Goal: Task Accomplishment & Management: Complete application form

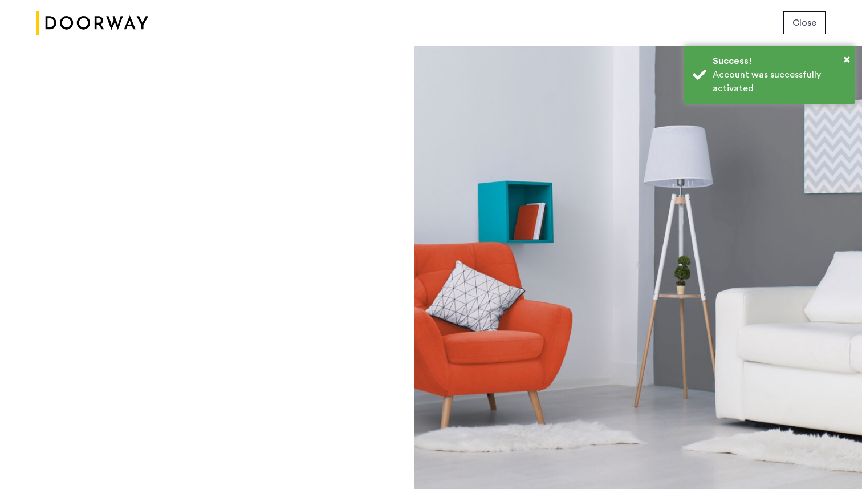
click at [790, 20] on button "Close" at bounding box center [804, 22] width 42 height 23
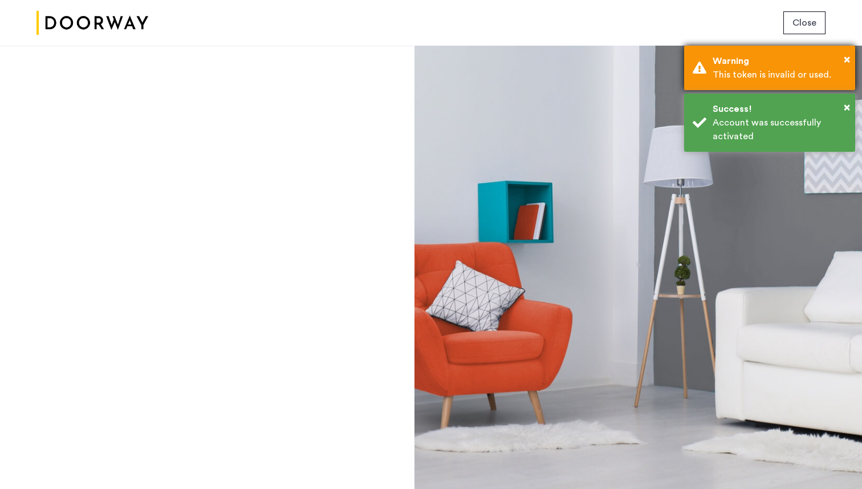
click at [751, 78] on div "This token is invalid or used." at bounding box center [780, 75] width 134 height 14
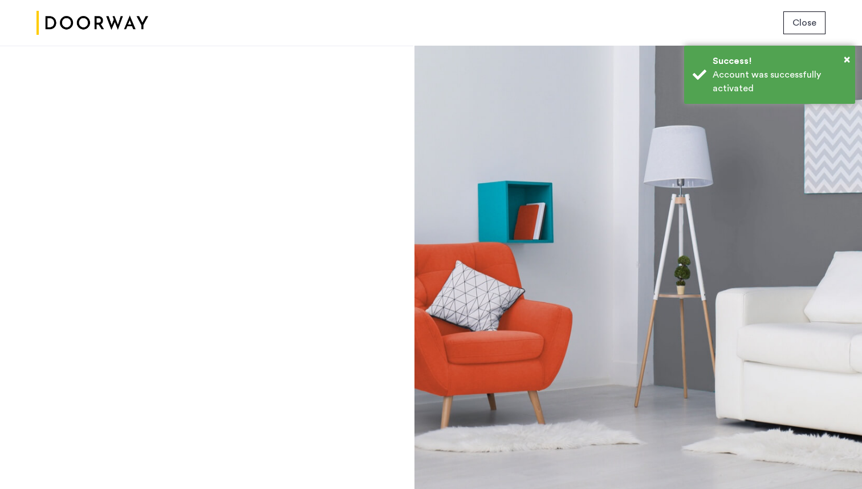
click at [802, 17] on span "Close" at bounding box center [804, 23] width 24 height 14
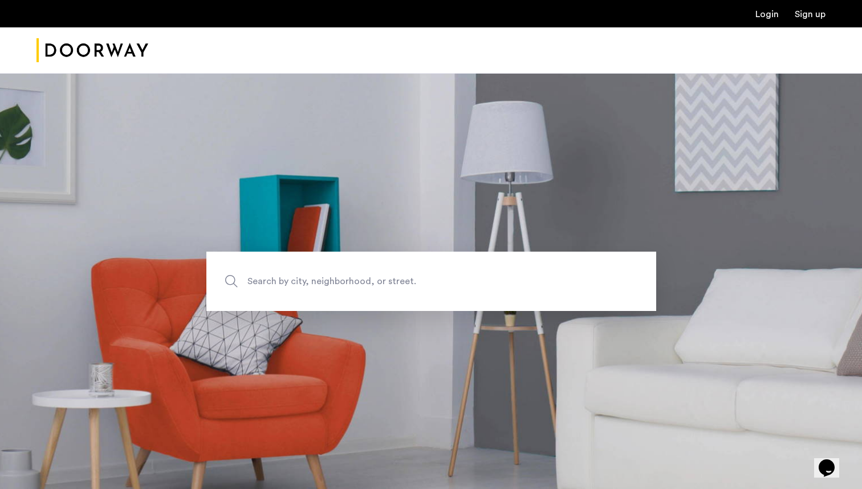
click at [758, 18] on link "Login" at bounding box center [766, 14] width 23 height 9
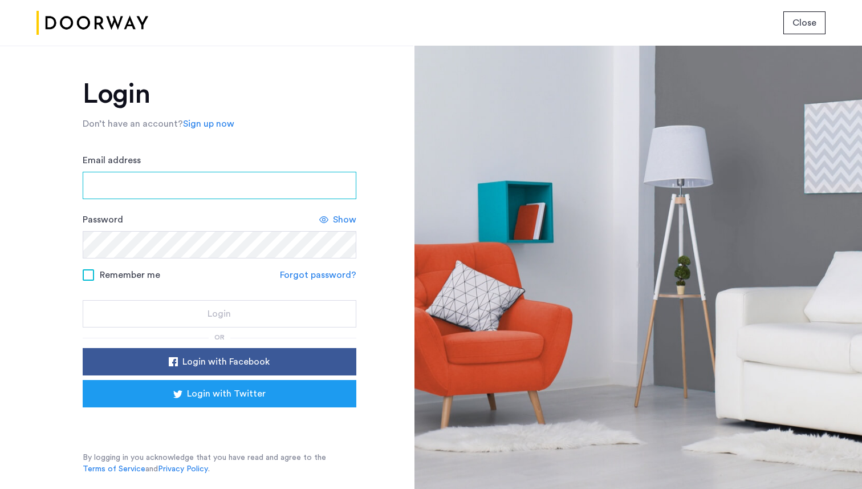
click at [218, 180] on input "Email address" at bounding box center [220, 185] width 274 height 27
type input "**********"
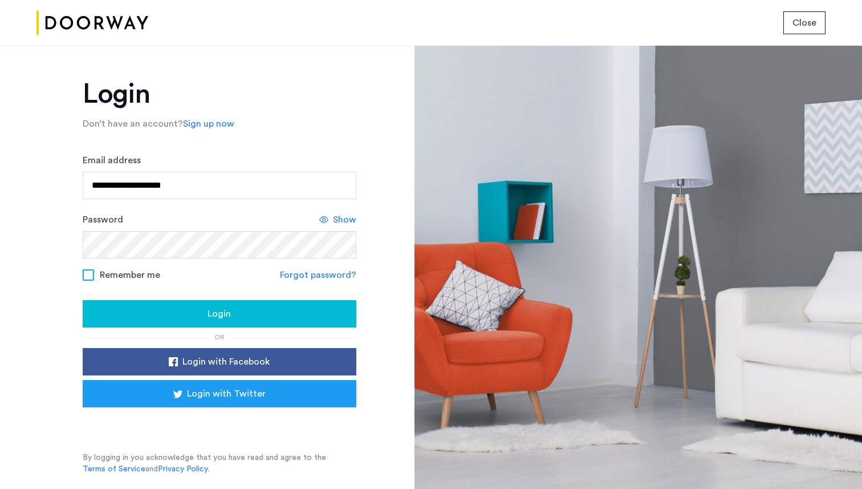
click at [105, 275] on span "Remember me" at bounding box center [130, 275] width 60 height 14
click at [107, 314] on div "Login" at bounding box center [219, 314] width 255 height 14
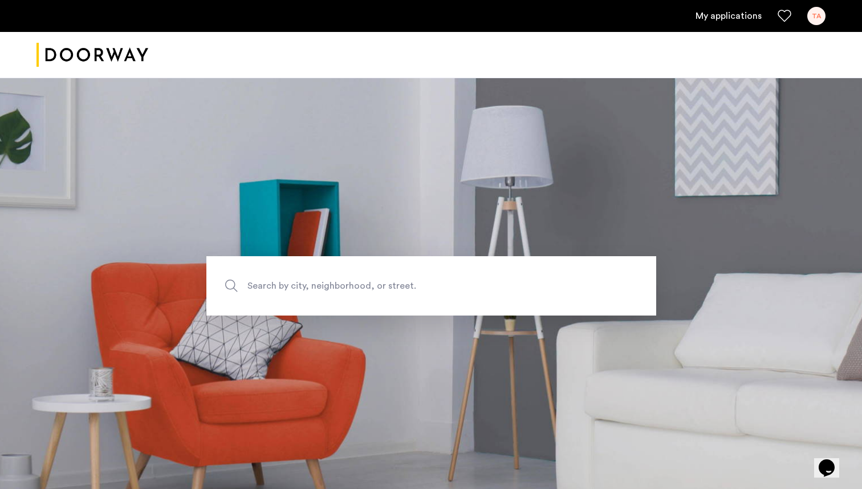
click at [712, 19] on link "My applications" at bounding box center [729, 16] width 66 height 14
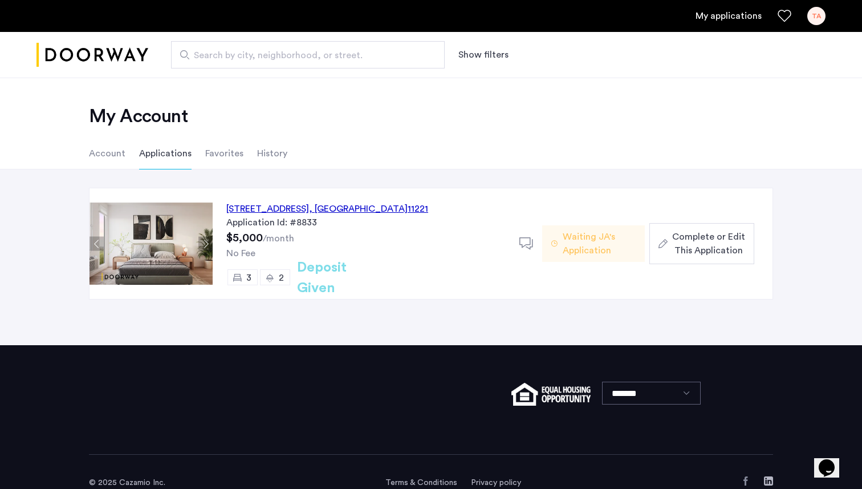
click at [590, 244] on span "Waiting JA's Application" at bounding box center [599, 243] width 73 height 27
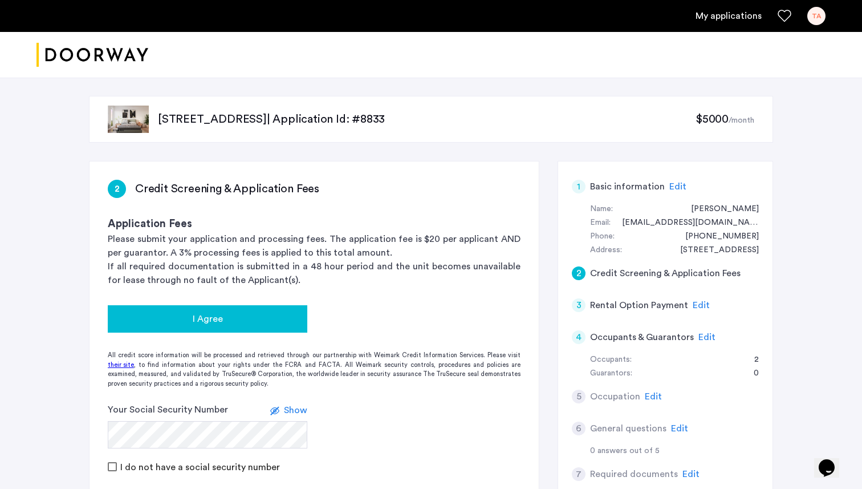
click at [173, 328] on button "I Agree" at bounding box center [208, 318] width 200 height 27
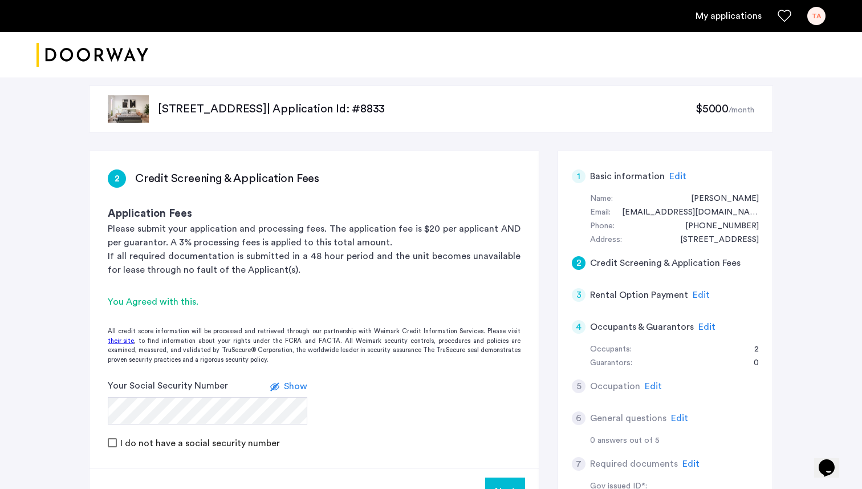
scroll to position [1, 0]
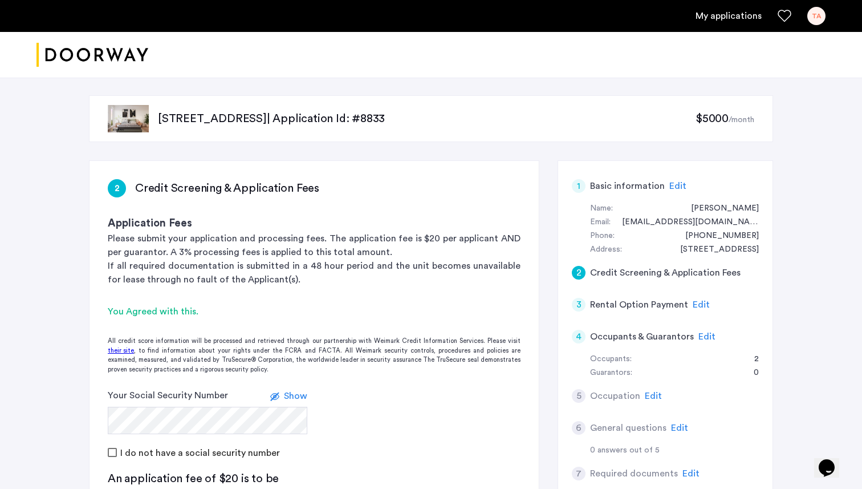
click at [378, 416] on form "Your Social Security Number Show I do not have a social security number" at bounding box center [314, 423] width 449 height 71
click at [295, 392] on span "Show" at bounding box center [295, 395] width 23 height 9
click at [295, 392] on span "Hide" at bounding box center [297, 395] width 19 height 9
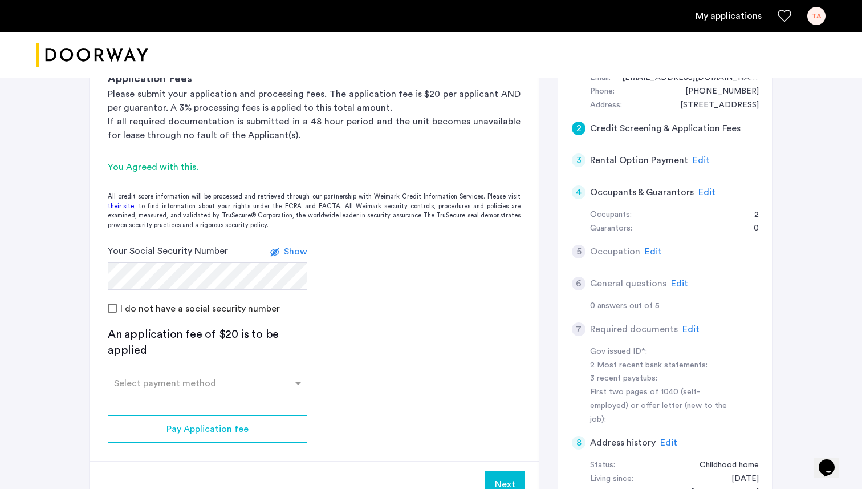
scroll to position [156, 0]
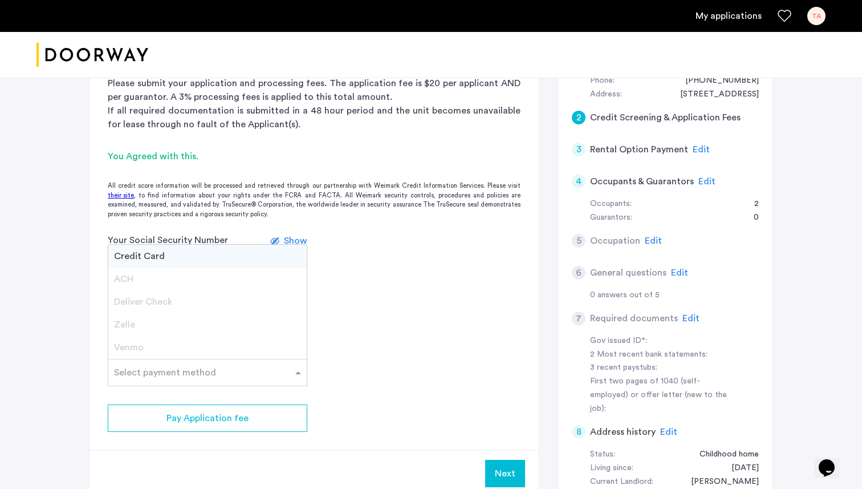
click at [257, 381] on div "Select payment method" at bounding box center [208, 372] width 200 height 27
click at [186, 247] on div "Credit Card" at bounding box center [207, 256] width 198 height 23
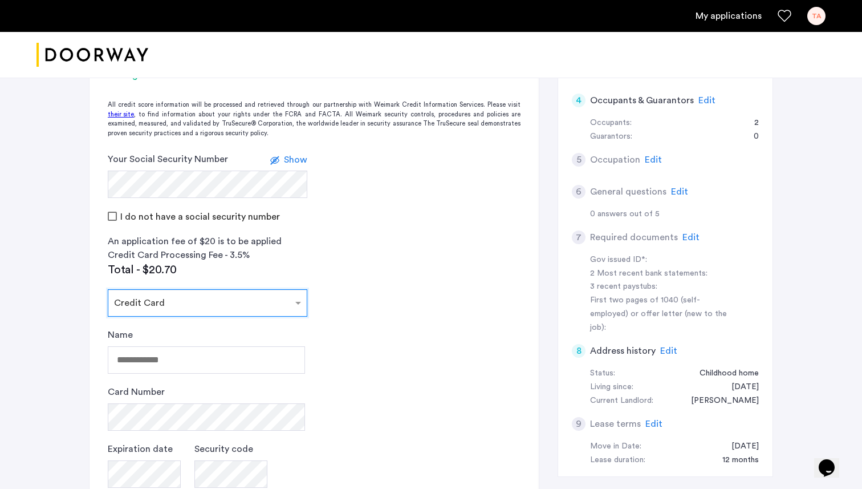
scroll to position [239, 0]
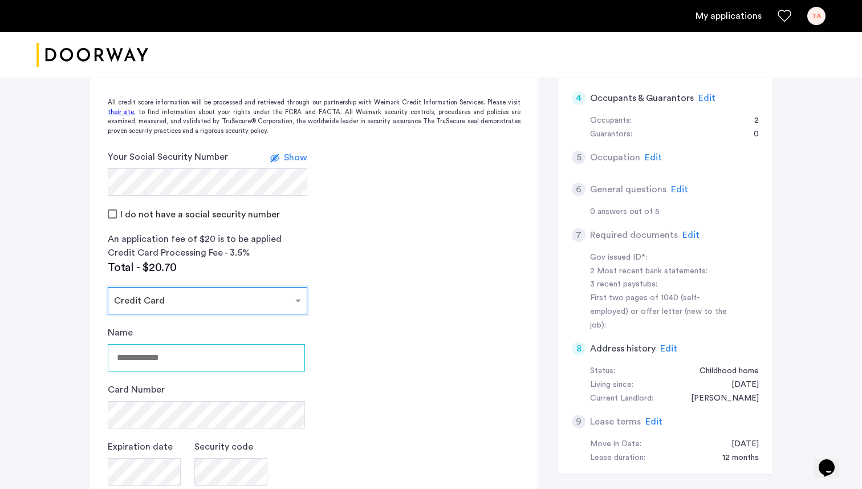
click at [181, 351] on input "Name" at bounding box center [206, 357] width 197 height 27
type input "********"
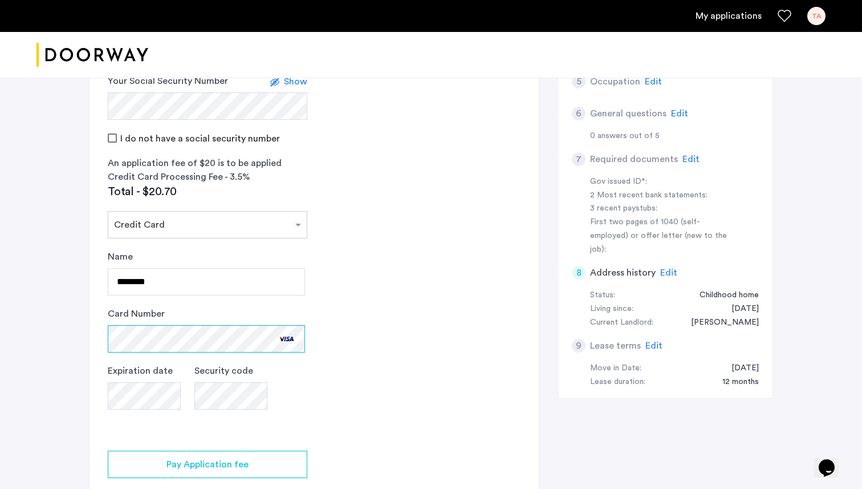
scroll to position [343, 0]
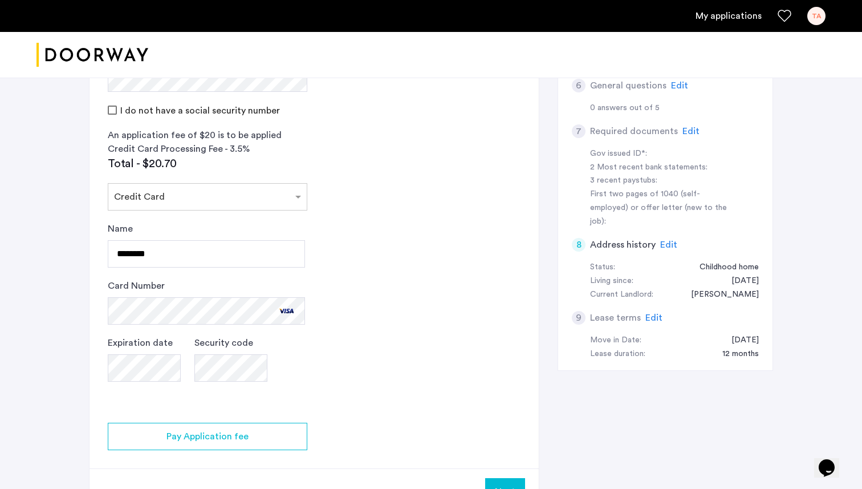
click at [343, 357] on app-credit-screening "2 Credit Screening & Application Fees Application Fees Please submit your appli…" at bounding box center [314, 167] width 449 height 696
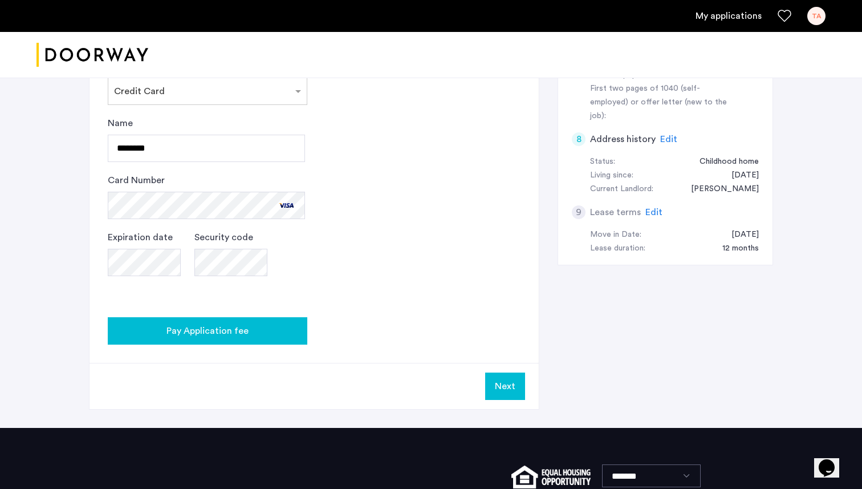
scroll to position [475, 0]
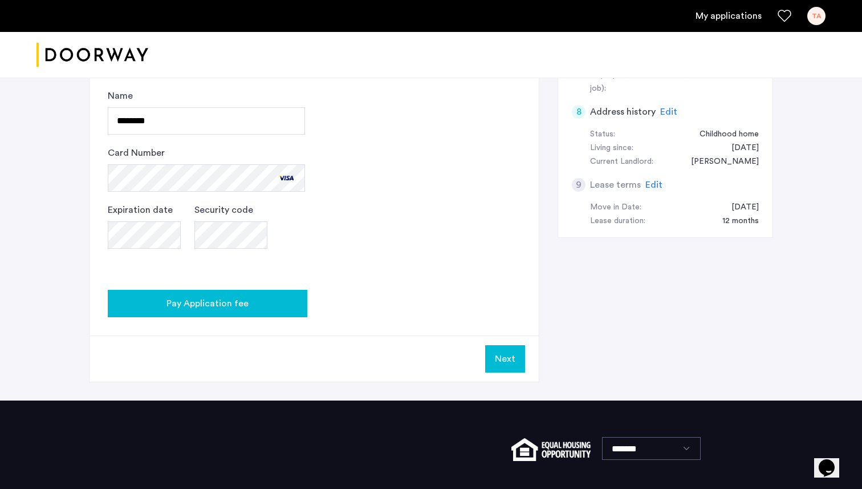
click at [243, 306] on span "Pay Application fee" at bounding box center [207, 303] width 82 height 14
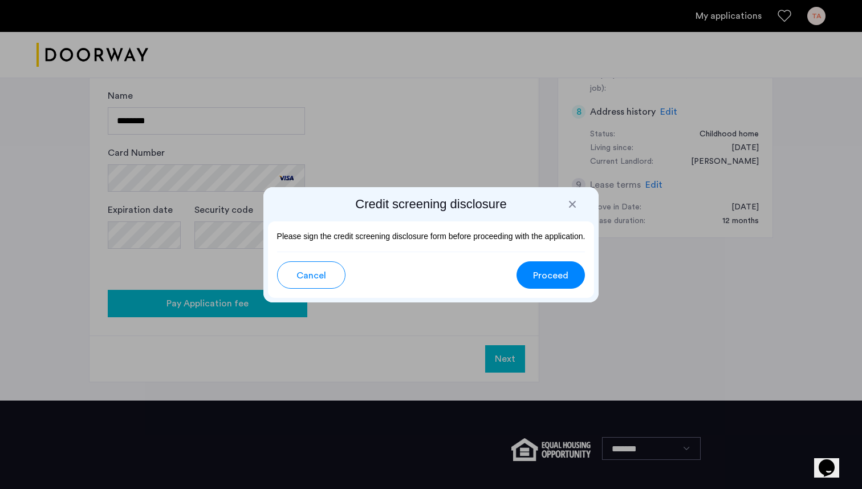
scroll to position [0, 0]
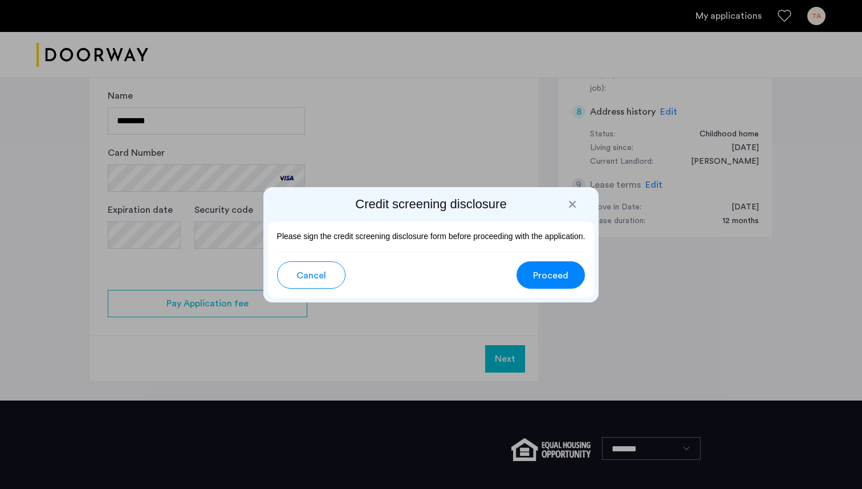
click at [529, 276] on button "Proceed" at bounding box center [551, 274] width 68 height 27
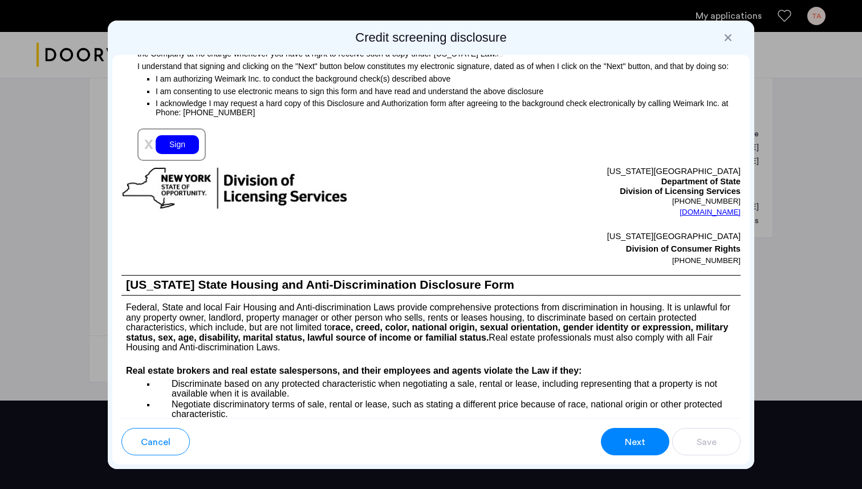
scroll to position [1283, 0]
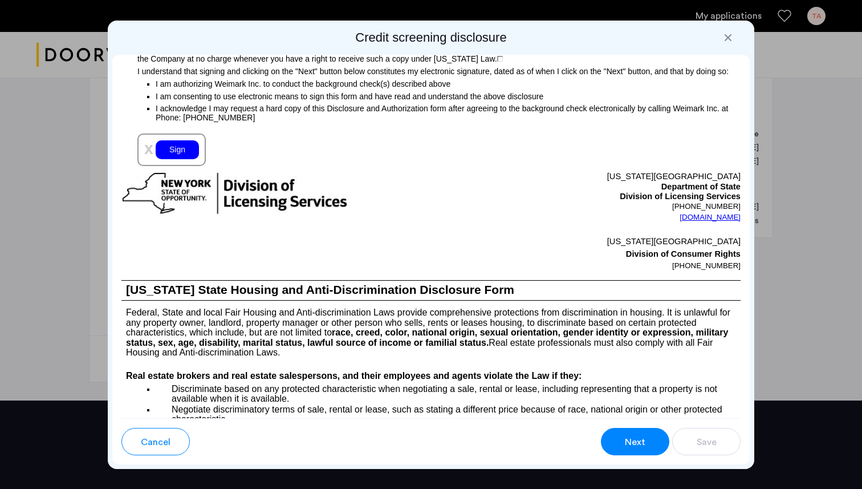
click at [173, 159] on div "Sign" at bounding box center [177, 149] width 43 height 19
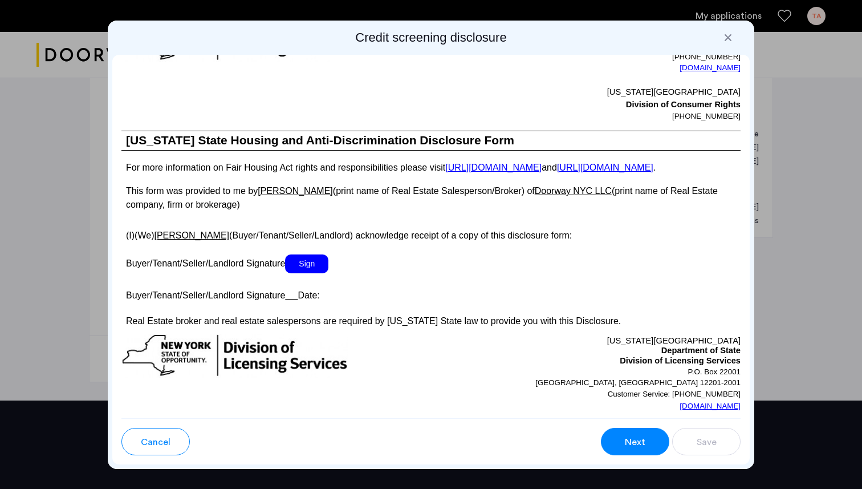
scroll to position [1993, 0]
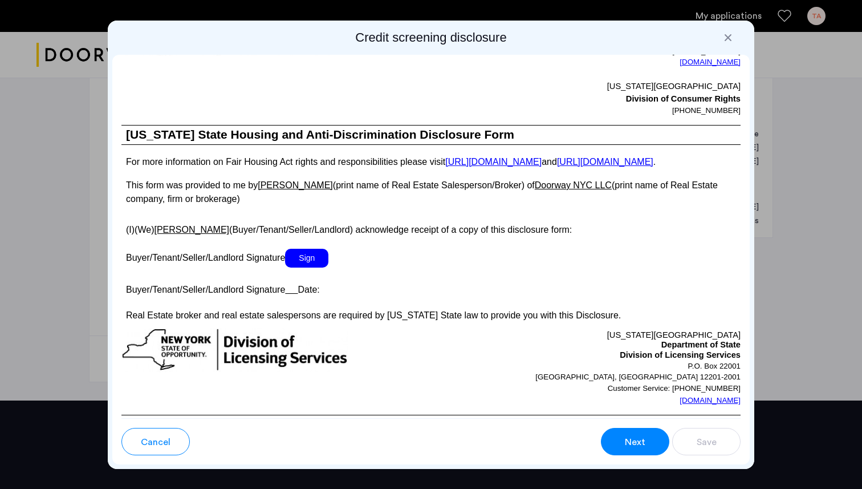
click at [316, 267] on span "Sign" at bounding box center [306, 258] width 43 height 19
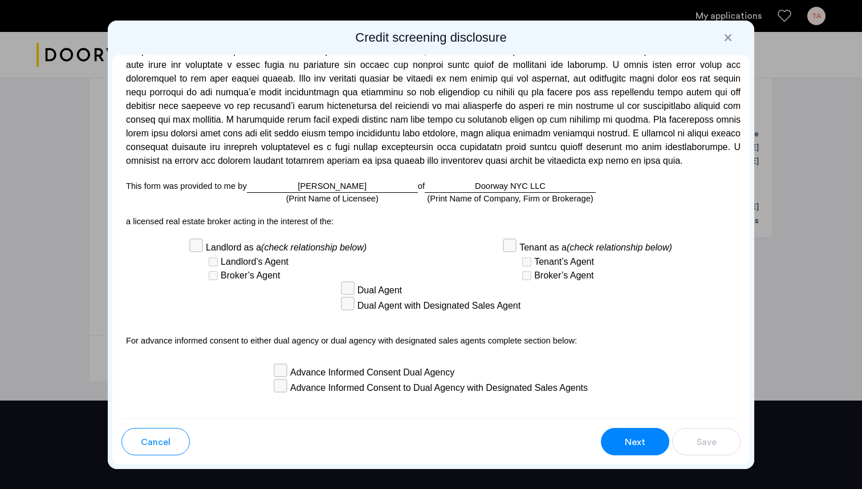
scroll to position [3260, 0]
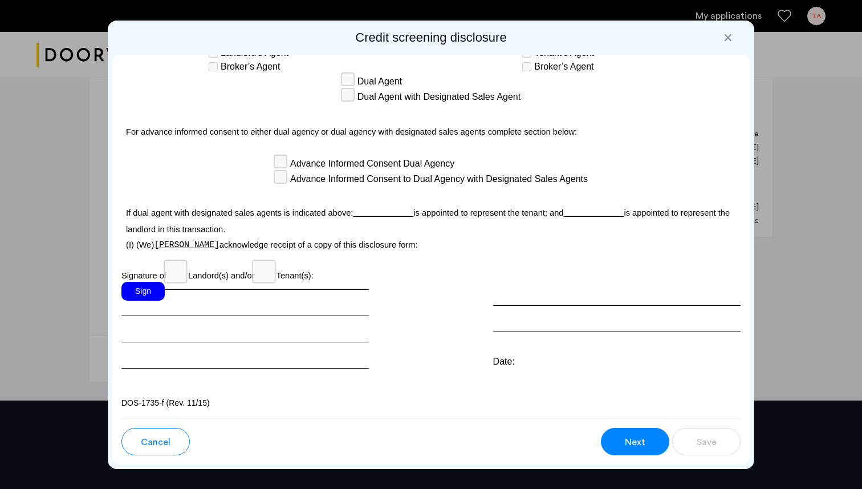
click at [145, 293] on div "Sign" at bounding box center [142, 291] width 43 height 19
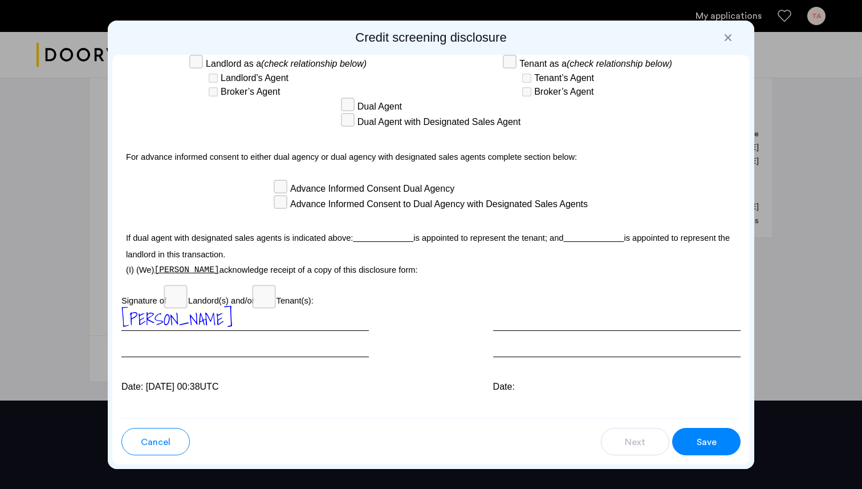
scroll to position [3219, 0]
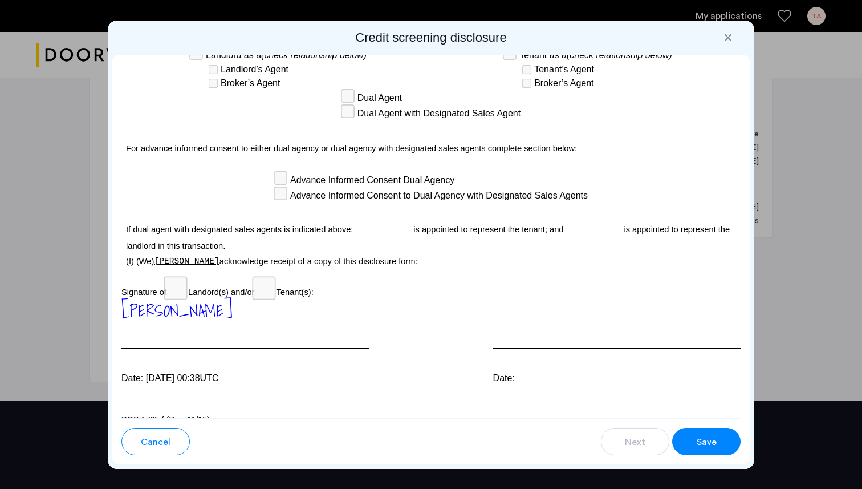
click at [381, 234] on u at bounding box center [383, 229] width 60 height 9
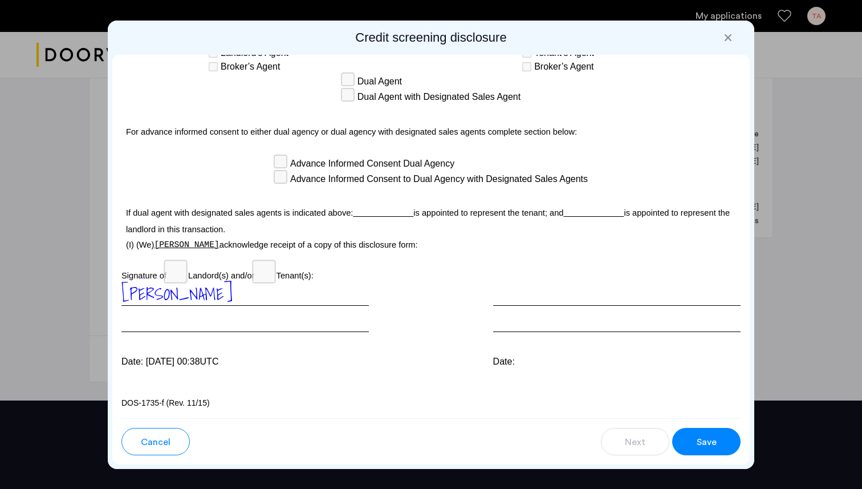
click at [715, 438] on span "Save" at bounding box center [707, 442] width 20 height 14
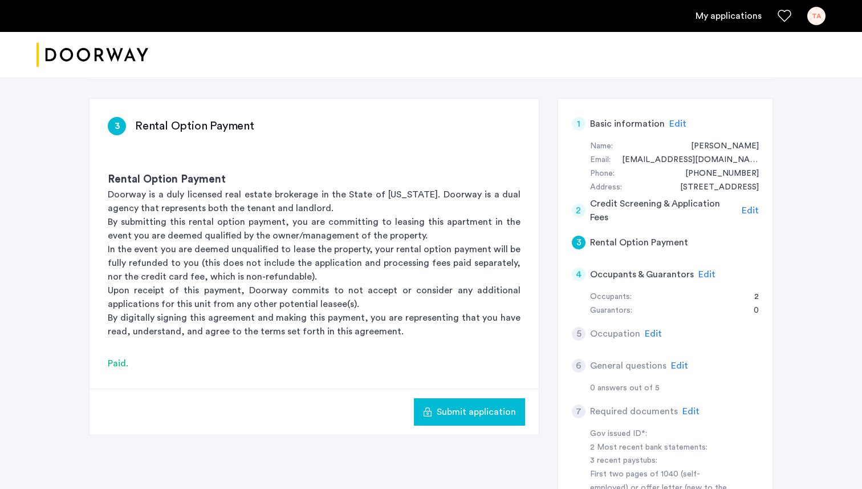
scroll to position [64, 0]
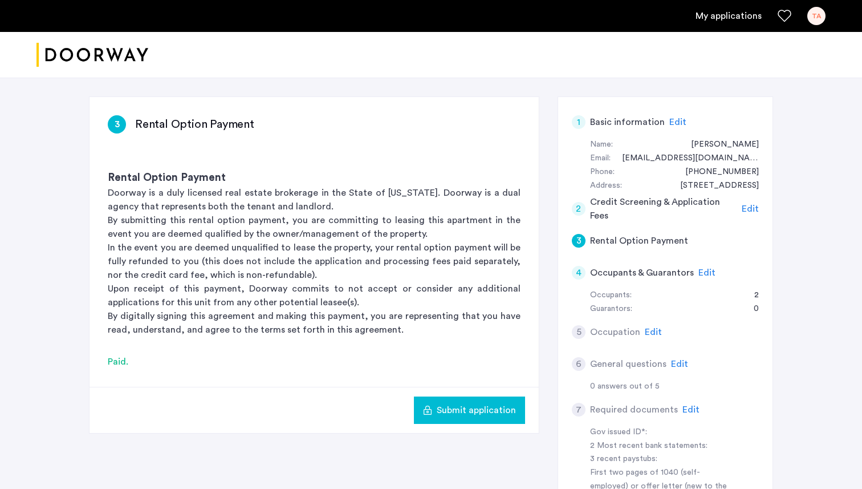
click at [701, 272] on span "Edit" at bounding box center [706, 272] width 17 height 9
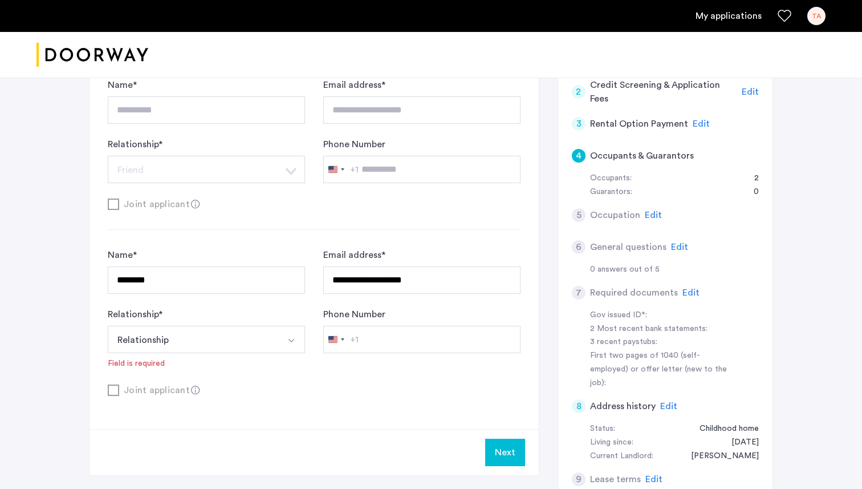
scroll to position [182, 0]
click at [204, 348] on button "Relationship" at bounding box center [193, 338] width 170 height 27
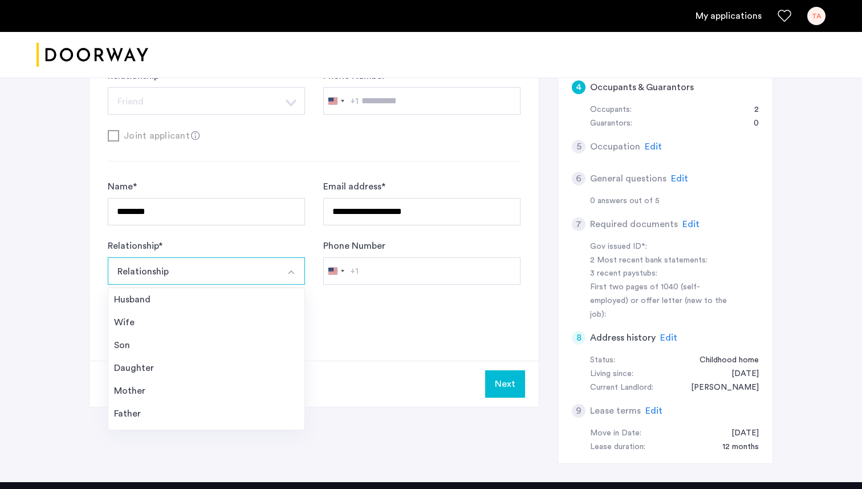
scroll to position [258, 0]
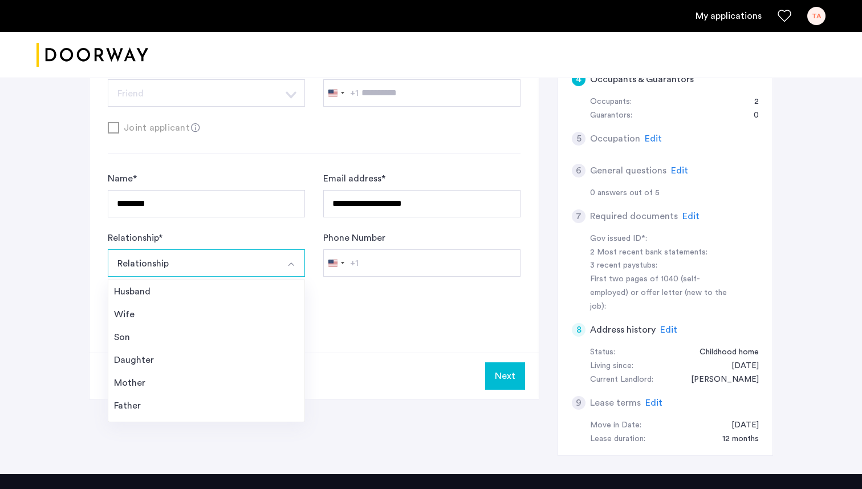
click at [342, 367] on div "Next" at bounding box center [314, 375] width 449 height 46
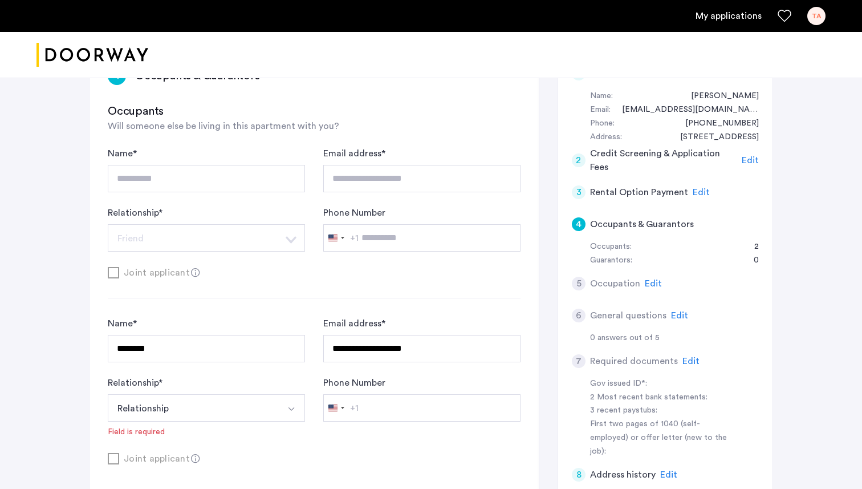
scroll to position [115, 0]
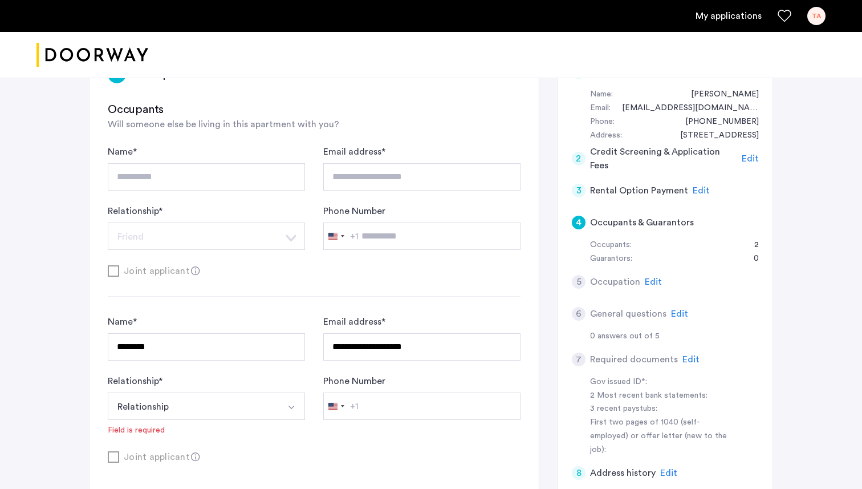
click at [291, 400] on button "Select option" at bounding box center [291, 405] width 27 height 27
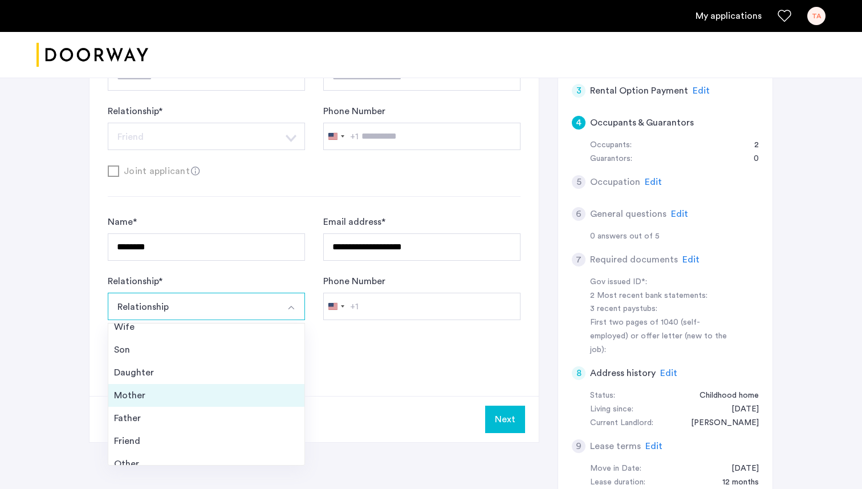
scroll to position [41, 0]
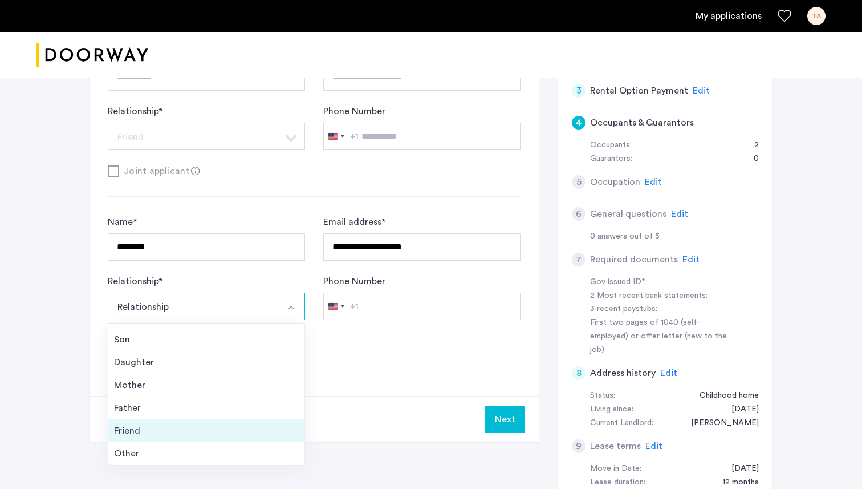
click at [219, 431] on div "Friend" at bounding box center [206, 431] width 185 height 14
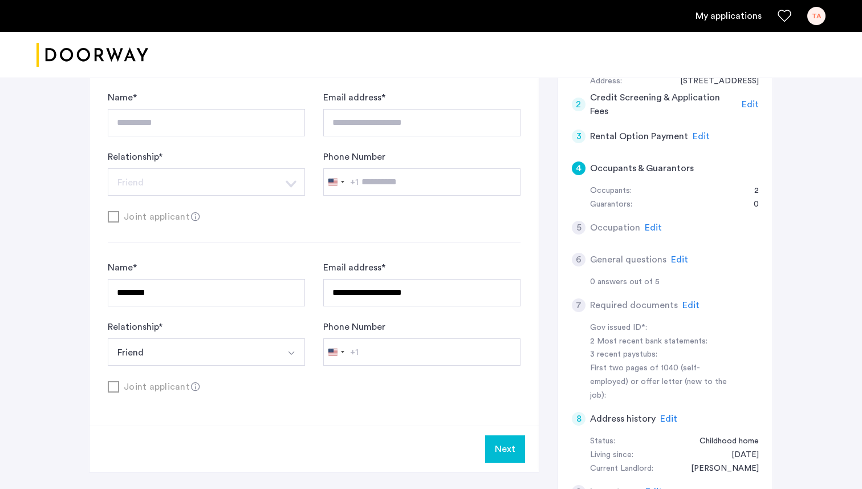
scroll to position [208, 0]
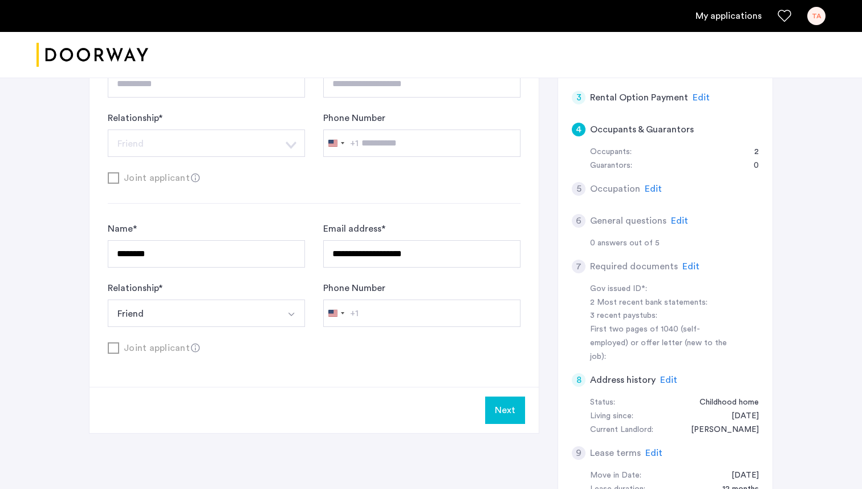
click at [507, 408] on button "Next" at bounding box center [505, 409] width 40 height 27
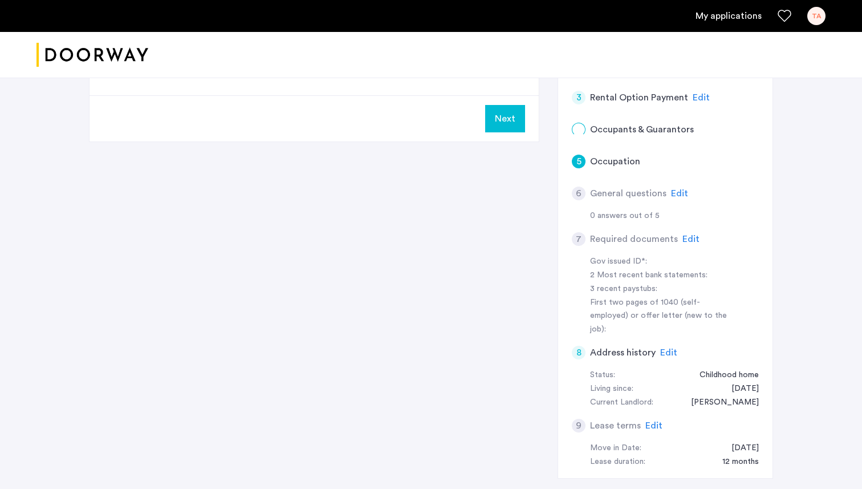
scroll to position [0, 0]
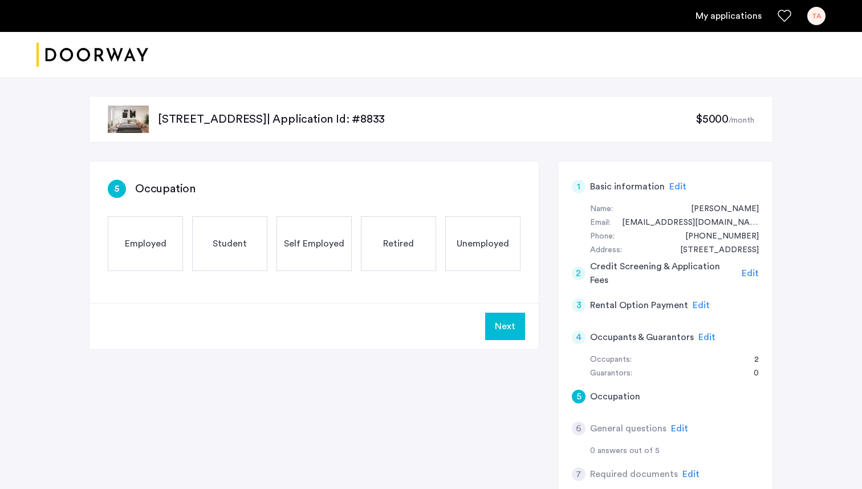
click at [180, 267] on div "Employed" at bounding box center [145, 243] width 75 height 55
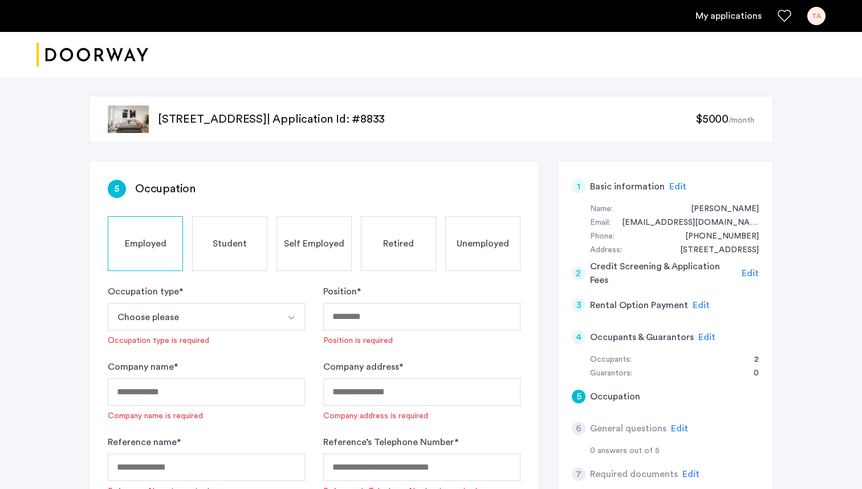
click at [172, 308] on button "Choose please" at bounding box center [193, 316] width 170 height 27
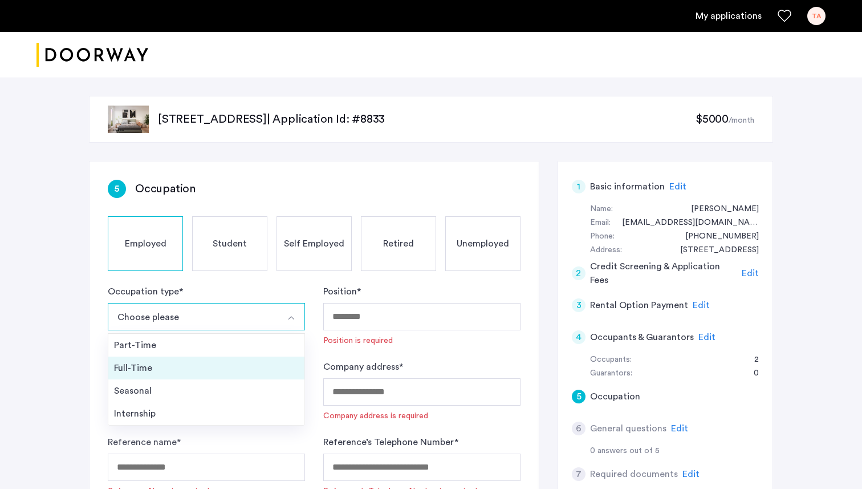
click at [164, 359] on li "Full-Time" at bounding box center [206, 367] width 196 height 23
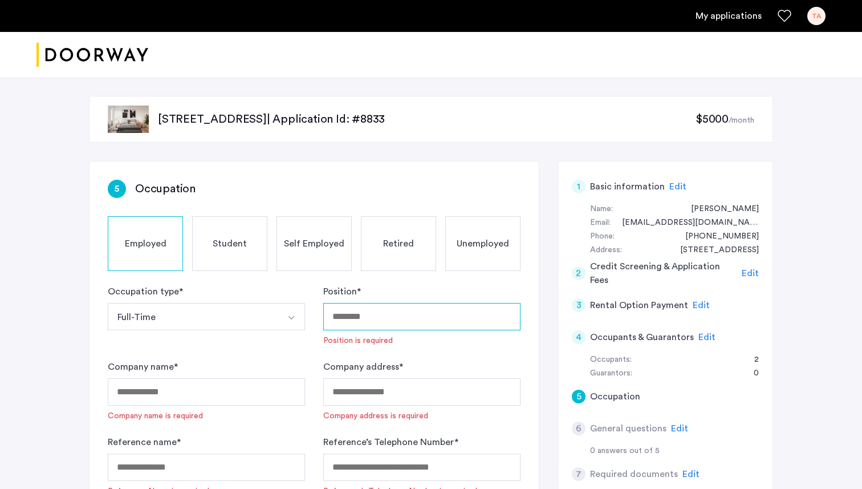
click at [355, 312] on input "Position *" at bounding box center [421, 316] width 197 height 27
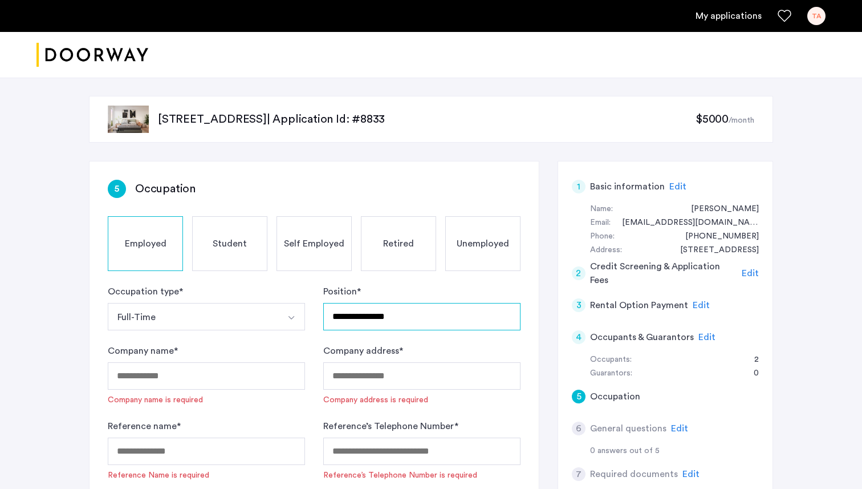
type input "**********"
click at [242, 383] on input "Company name *" at bounding box center [206, 375] width 197 height 27
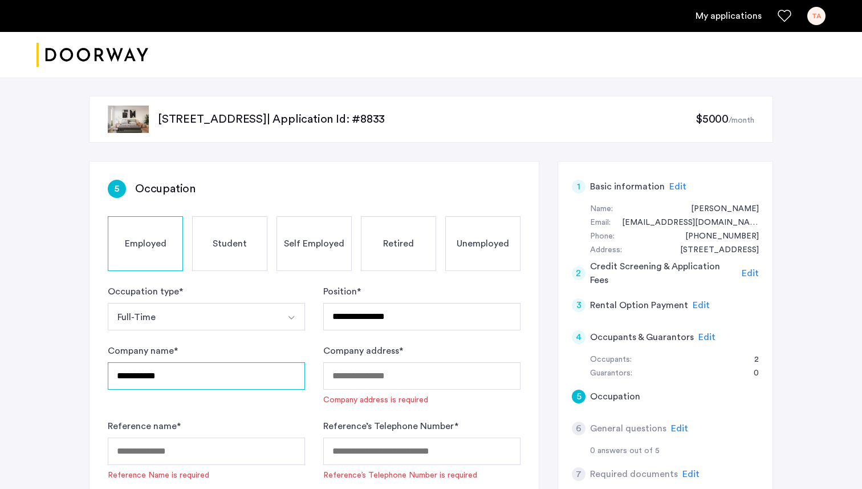
type input "**********"
click at [410, 377] on input "Company address *" at bounding box center [421, 375] width 197 height 27
paste input "**********"
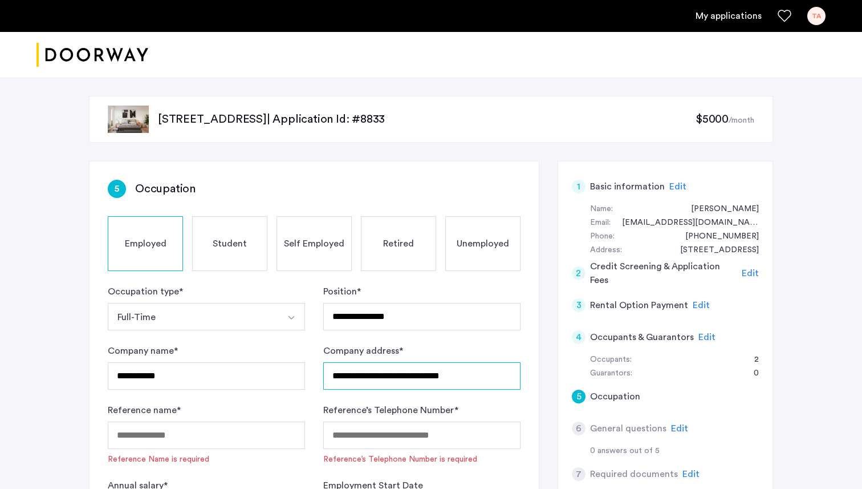
type input "**********"
click at [227, 430] on input "Reference name *" at bounding box center [206, 434] width 197 height 27
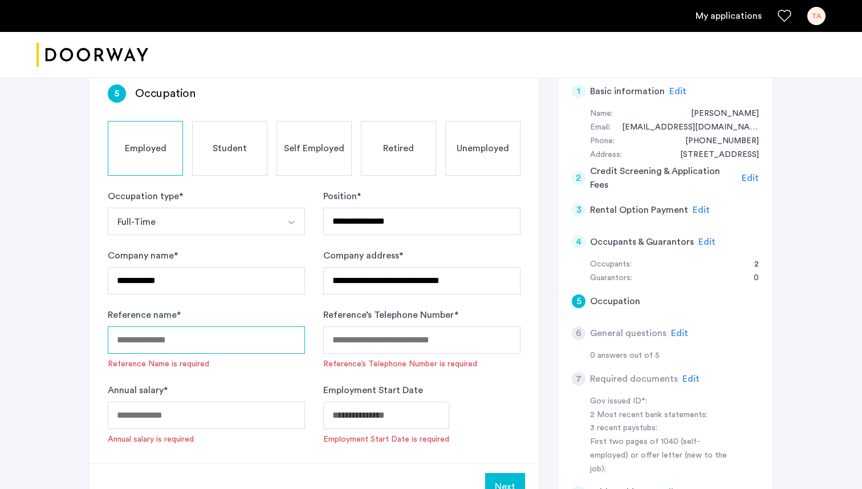
scroll to position [96, 0]
click at [204, 311] on div "Reference name * Reference Name is required" at bounding box center [206, 338] width 197 height 62
click at [193, 335] on input "Reference name *" at bounding box center [206, 339] width 197 height 27
type input "**********"
click at [340, 346] on input "Reference’s Telephone Number *" at bounding box center [421, 339] width 197 height 27
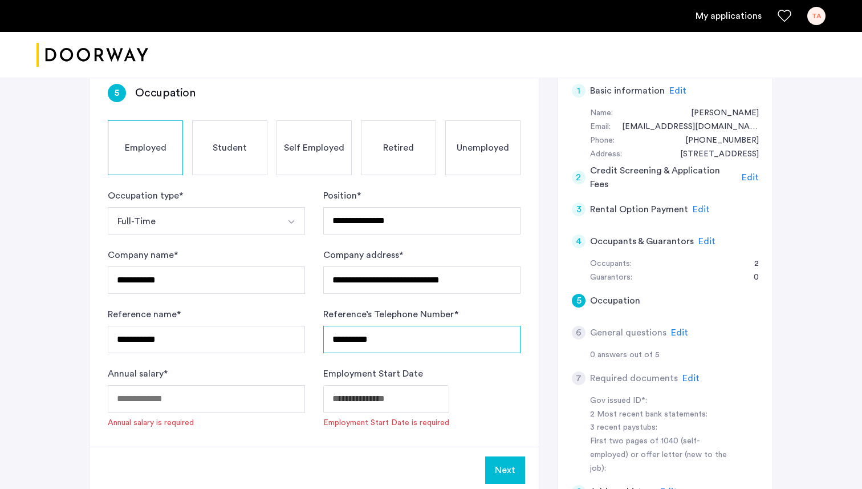
type input "**********"
click at [284, 405] on input "Annual salary *" at bounding box center [206, 398] width 197 height 27
type input "******"
click at [384, 393] on body "**********" at bounding box center [431, 148] width 862 height 489
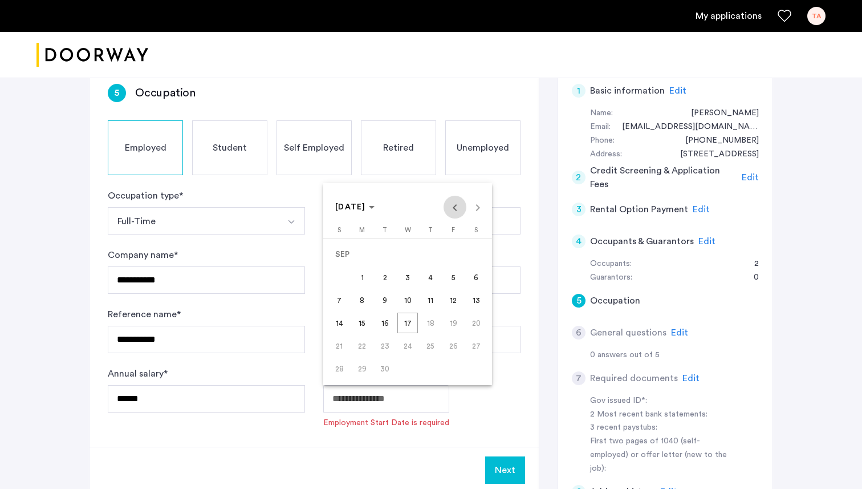
click at [454, 206] on span "Previous month" at bounding box center [455, 207] width 23 height 23
click at [366, 205] on span "AUG 2025" at bounding box center [350, 207] width 31 height 8
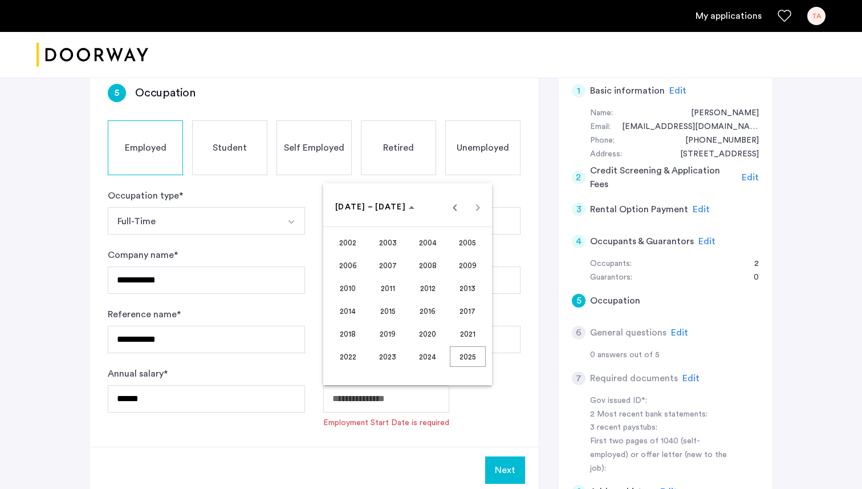
click at [398, 350] on span "2023" at bounding box center [388, 356] width 36 height 21
click at [464, 283] on span "AUG" at bounding box center [468, 288] width 36 height 21
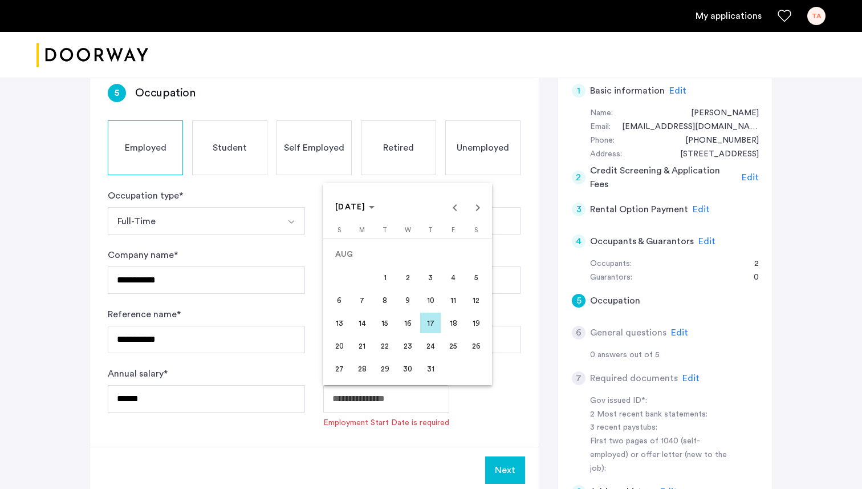
click at [369, 316] on span "14" at bounding box center [362, 322] width 21 height 21
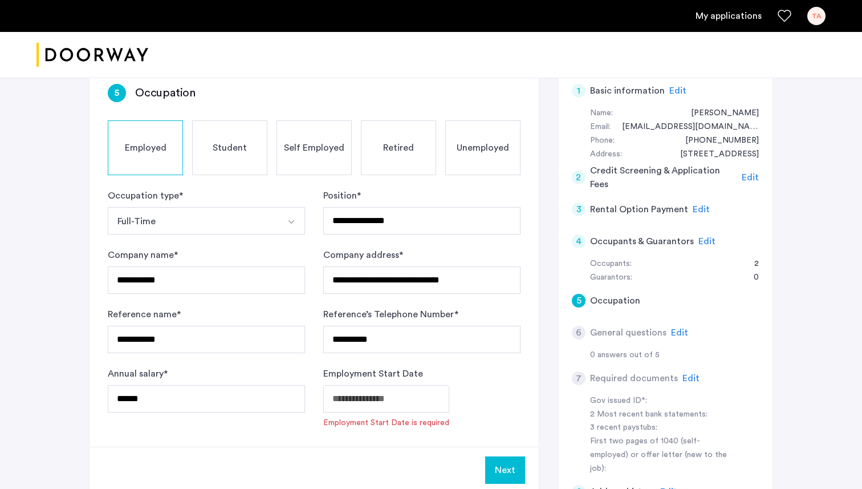
type input "**********"
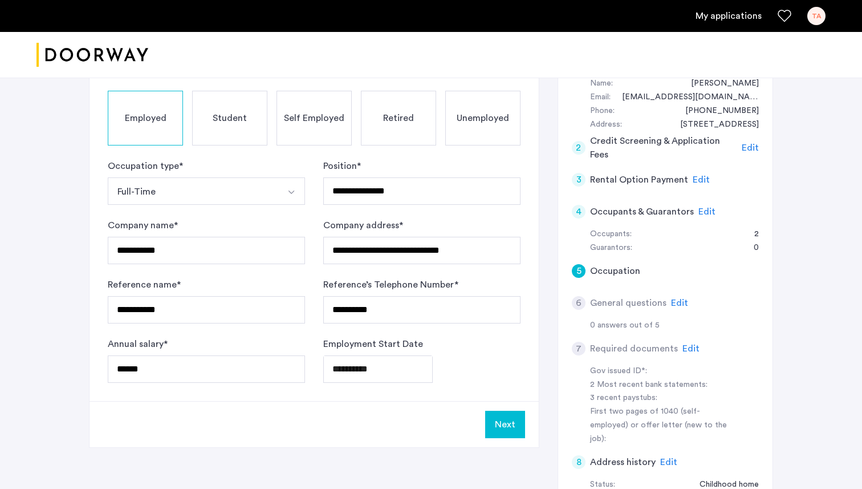
scroll to position [137, 0]
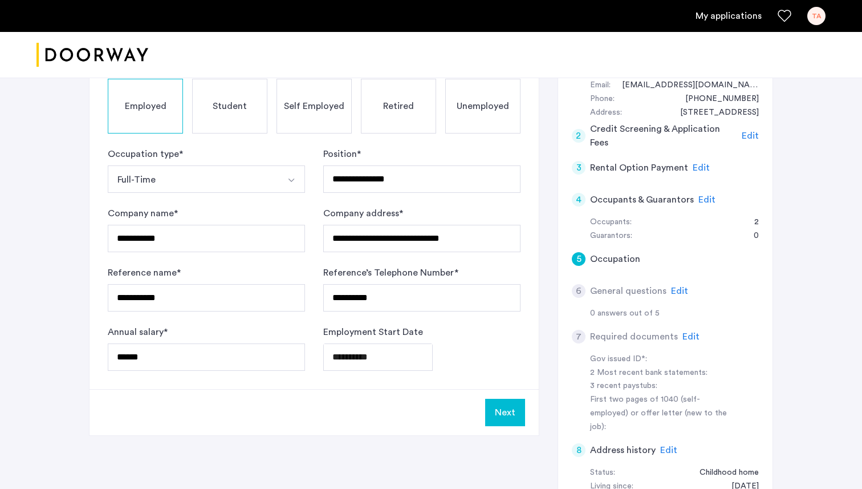
click at [510, 414] on button "Next" at bounding box center [505, 412] width 40 height 27
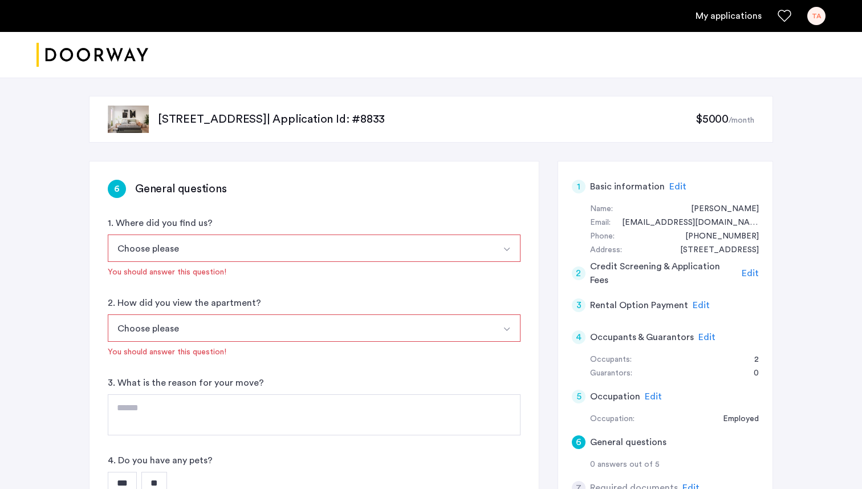
click at [312, 240] on button "Choose please" at bounding box center [301, 247] width 386 height 27
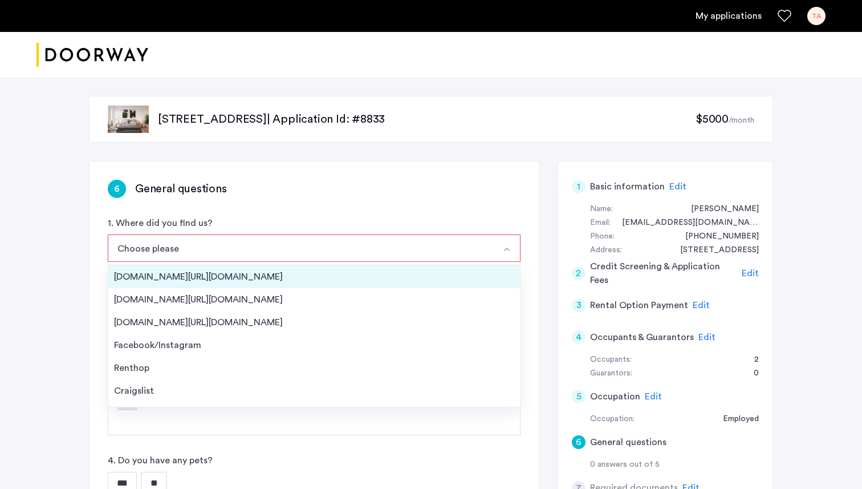
click at [295, 271] on div "[DOMAIN_NAME][URL][DOMAIN_NAME]" at bounding box center [314, 277] width 400 height 14
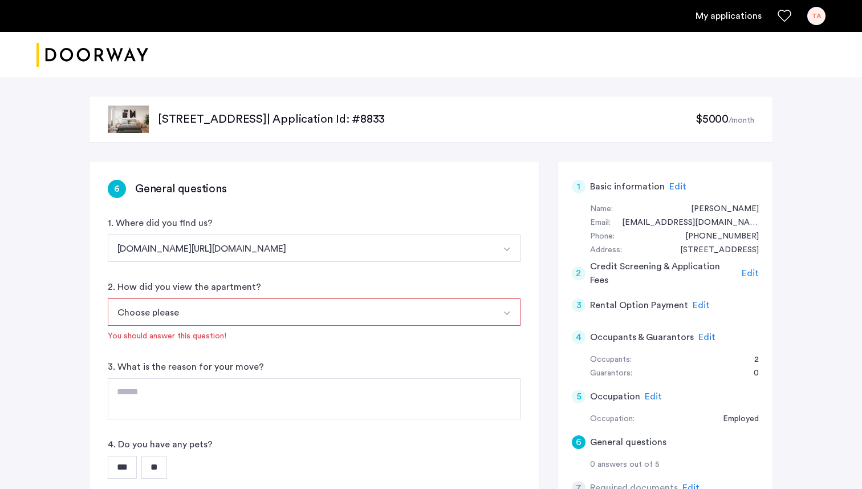
click at [228, 307] on button "Choose please" at bounding box center [301, 311] width 386 height 27
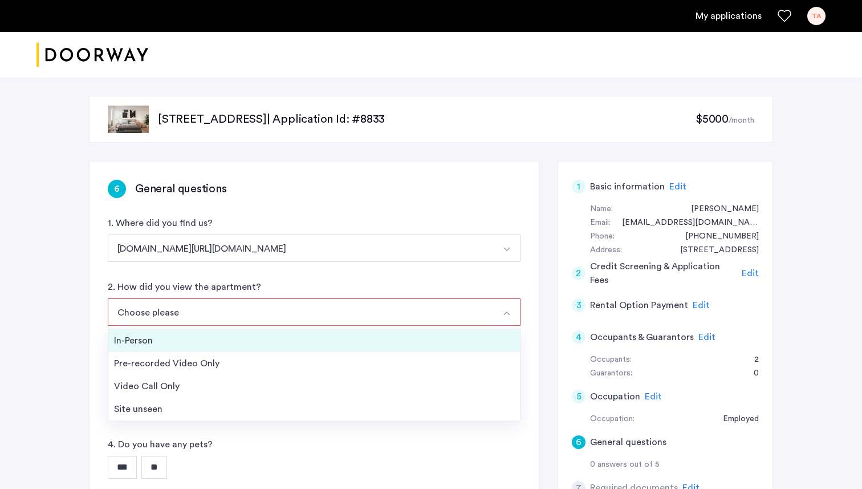
click at [220, 341] on div "In-Person" at bounding box center [314, 341] width 400 height 14
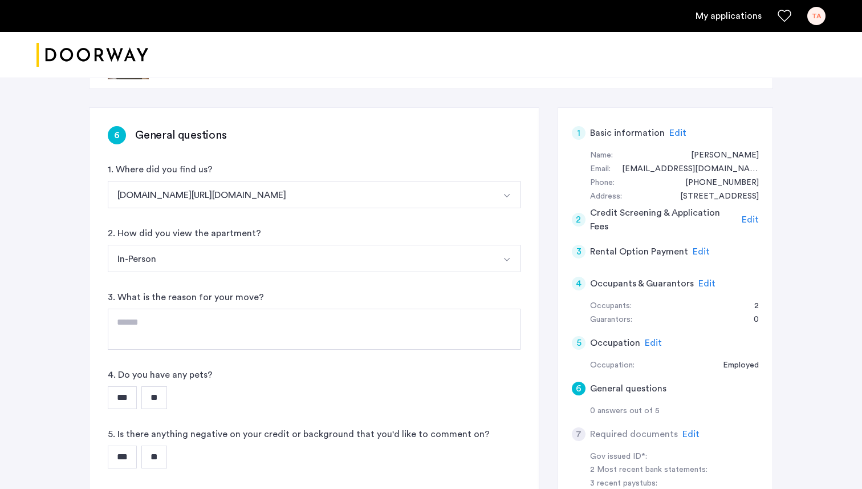
scroll to position [65, 0]
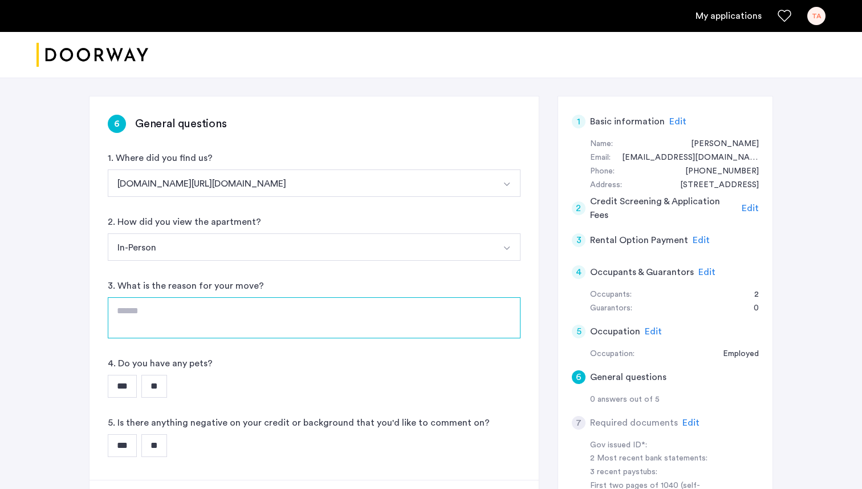
click at [221, 318] on textarea at bounding box center [314, 317] width 413 height 41
type textarea "**********"
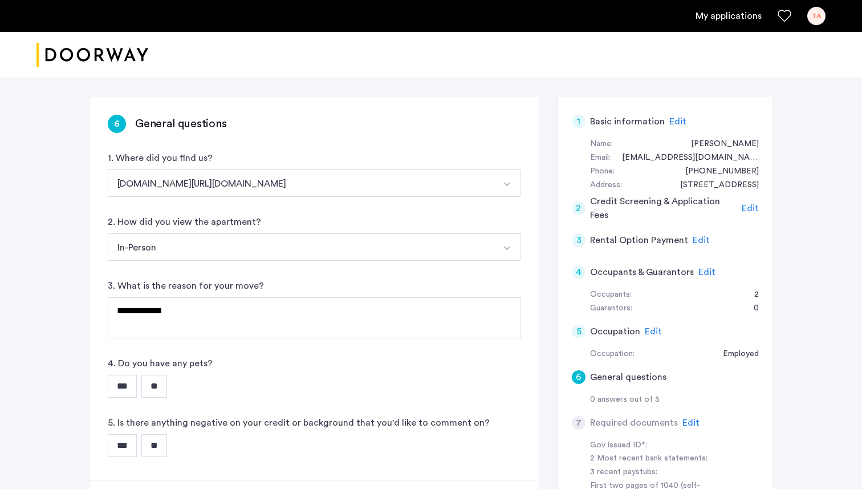
click at [153, 387] on input "**" at bounding box center [154, 386] width 26 height 23
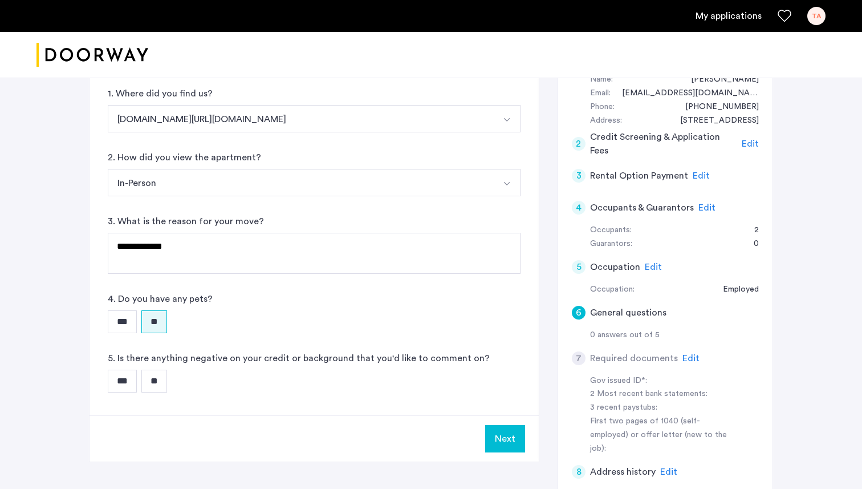
scroll to position [128, 0]
click at [158, 388] on input "**" at bounding box center [154, 382] width 26 height 23
click at [511, 442] on button "Next" at bounding box center [505, 439] width 40 height 27
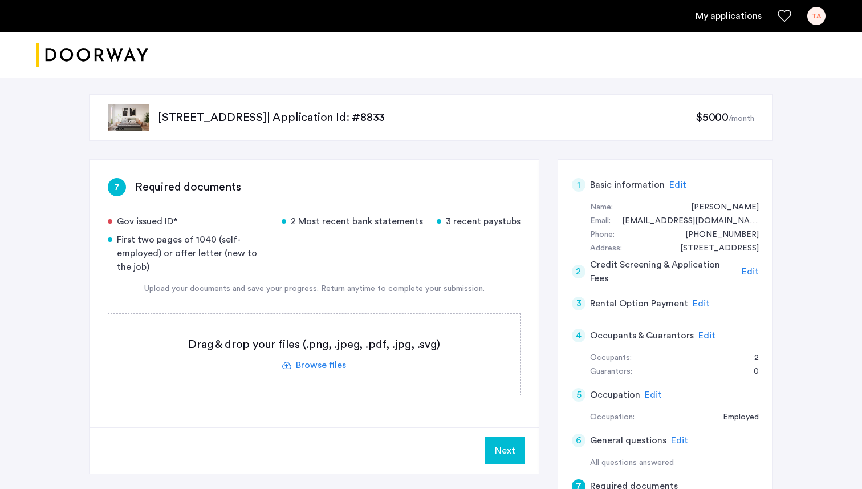
scroll to position [0, 0]
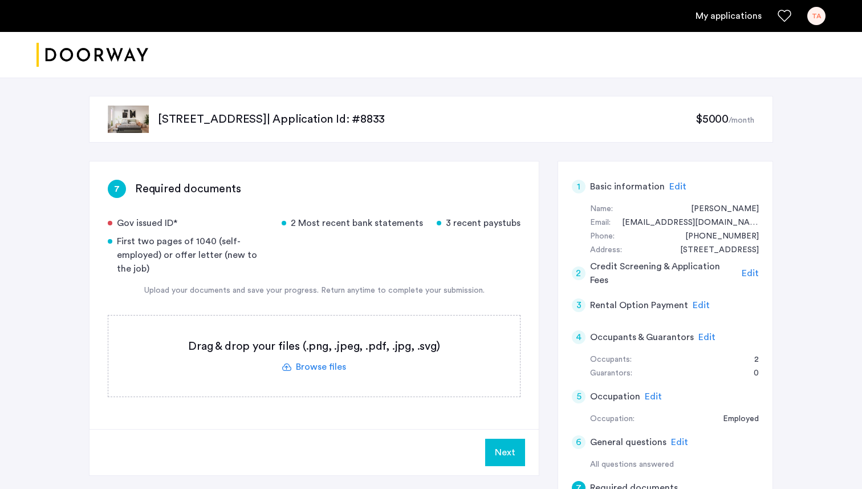
click at [172, 222] on div "Gov issued ID*" at bounding box center [188, 223] width 160 height 14
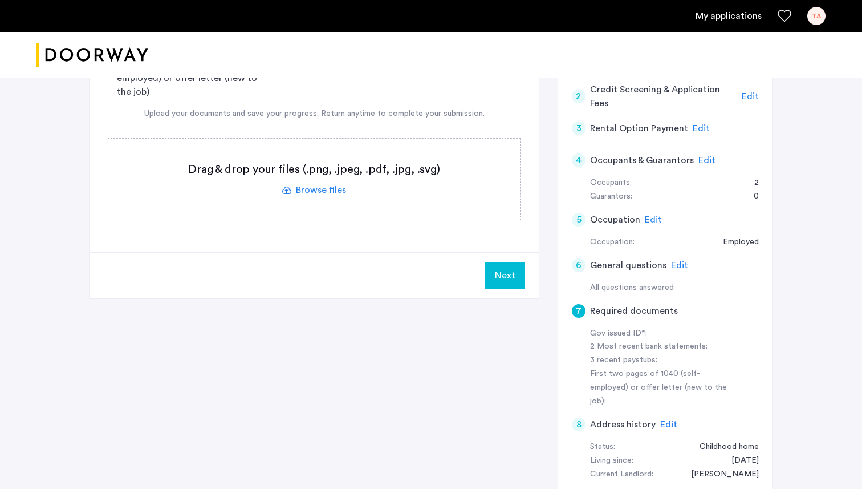
scroll to position [194, 0]
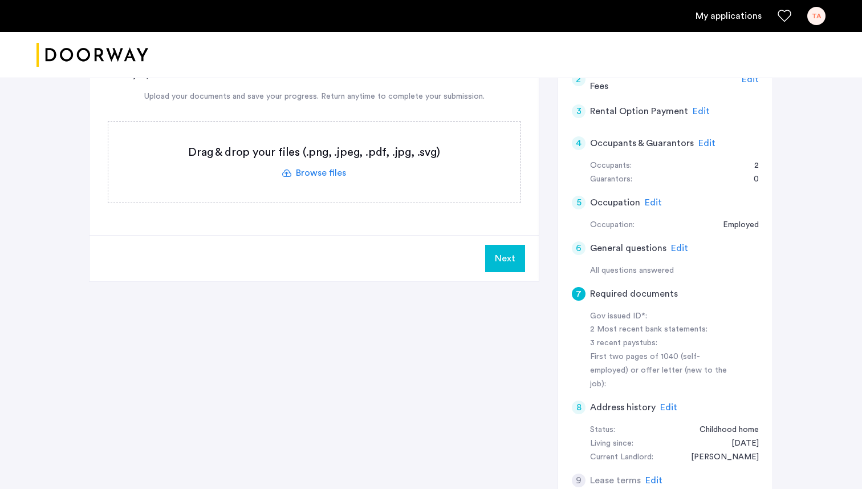
click at [326, 175] on label at bounding box center [314, 161] width 412 height 81
click at [0, 0] on input "file" at bounding box center [0, 0] width 0 height 0
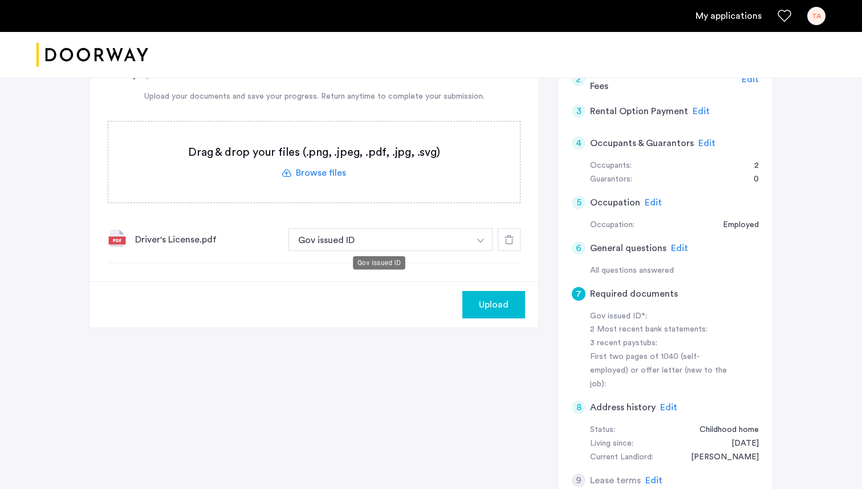
click at [399, 245] on button "Gov issued ID" at bounding box center [378, 239] width 181 height 23
click at [494, 300] on span "Upload" at bounding box center [494, 305] width 30 height 14
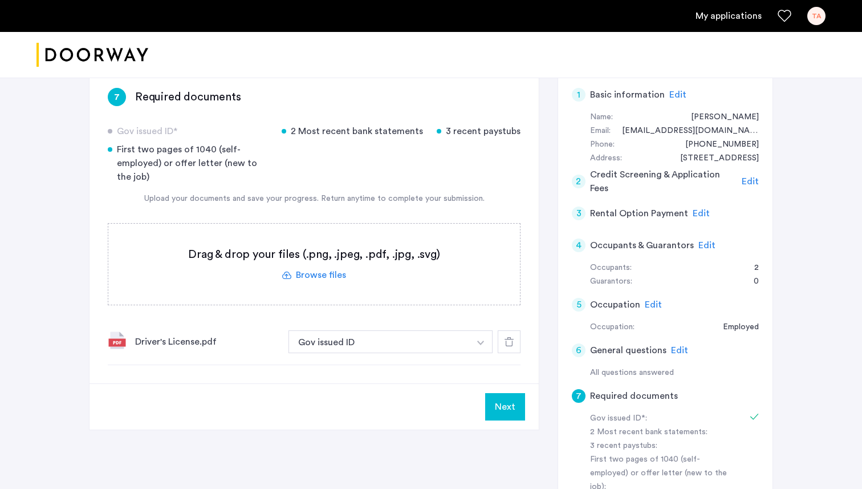
scroll to position [90, 0]
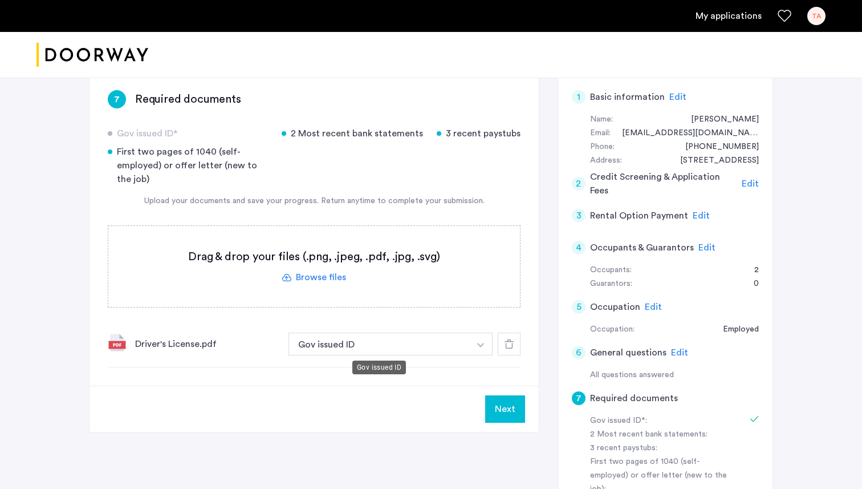
click at [397, 347] on button "Gov issued ID" at bounding box center [378, 343] width 181 height 23
click at [329, 281] on label at bounding box center [314, 266] width 412 height 81
click at [0, 0] on input "file" at bounding box center [0, 0] width 0 height 0
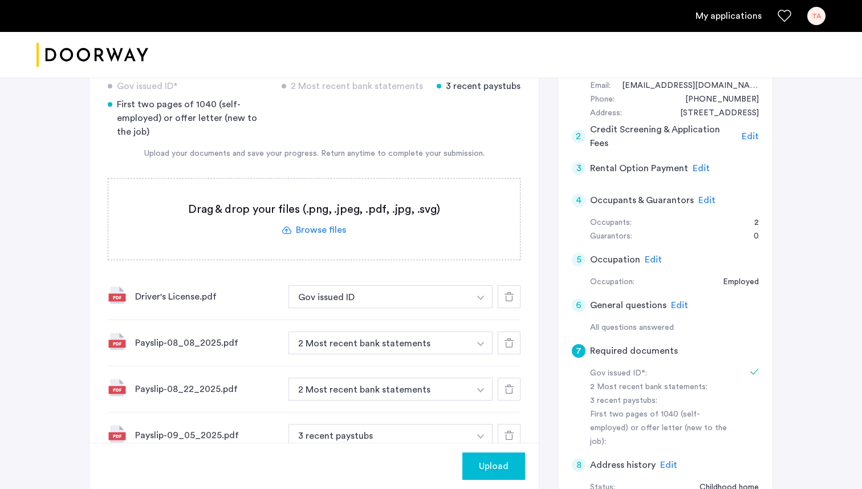
scroll to position [176, 0]
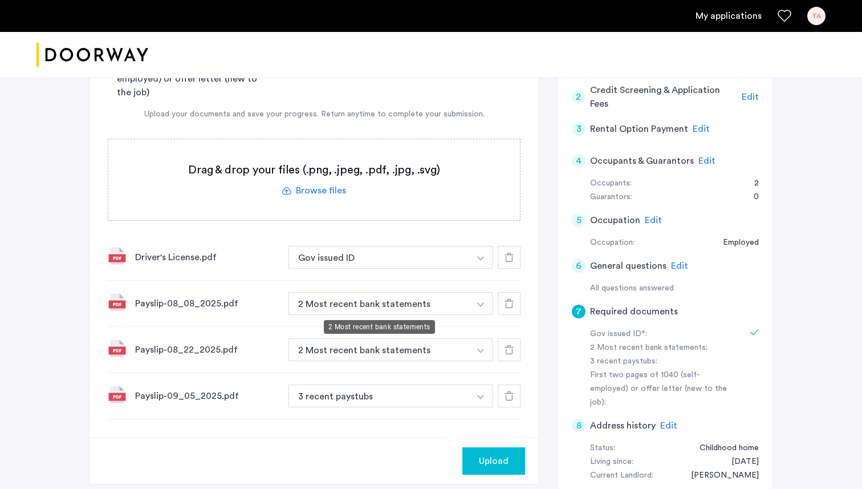
click at [425, 302] on button "2 Most recent bank statements" at bounding box center [378, 303] width 181 height 23
click at [483, 305] on img "button" at bounding box center [480, 304] width 7 height 5
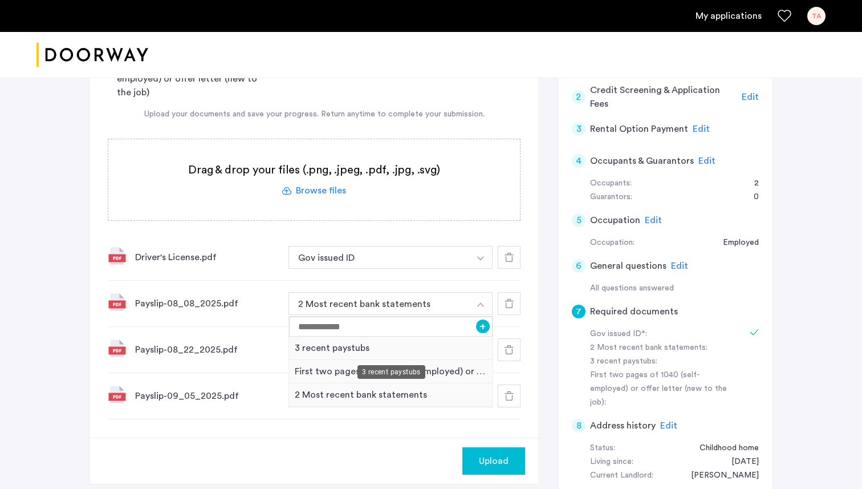
click at [433, 355] on div "3 recent paystubs" at bounding box center [391, 347] width 204 height 23
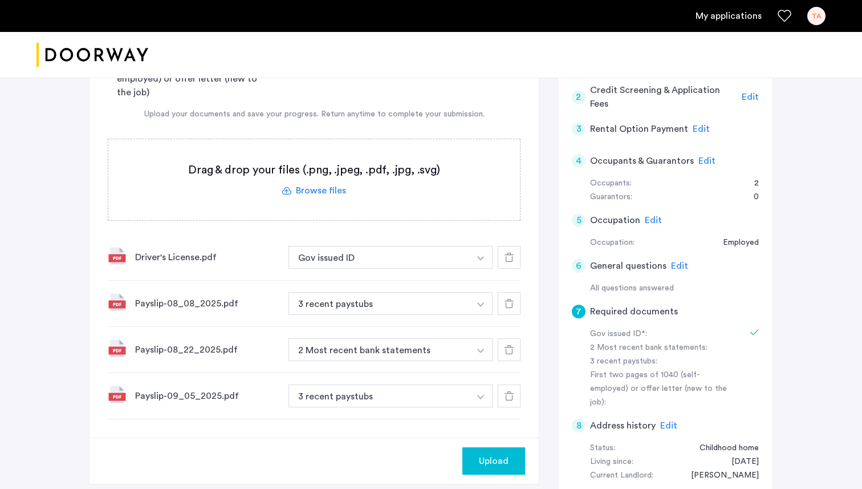
click at [481, 353] on img "button" at bounding box center [480, 350] width 7 height 5
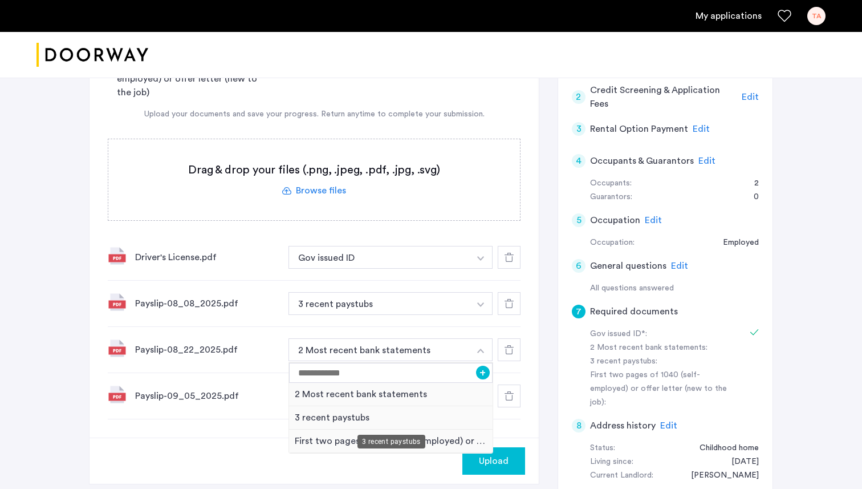
click at [436, 419] on div "3 recent paystubs" at bounding box center [391, 417] width 204 height 23
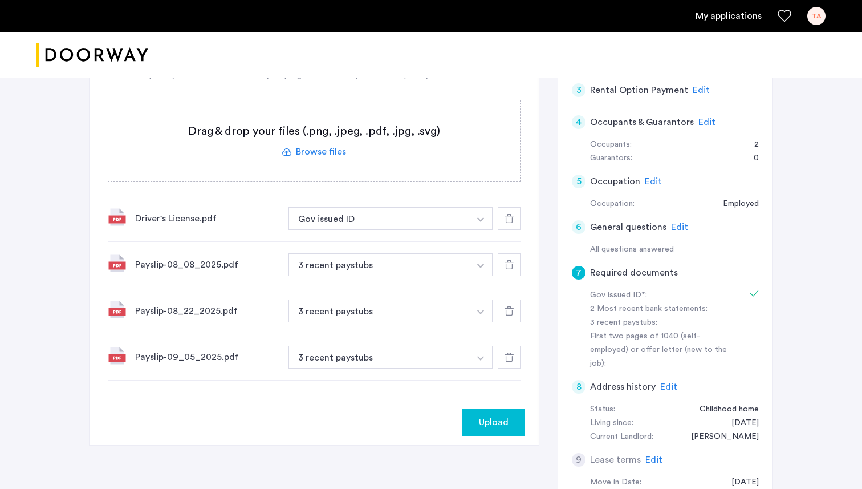
scroll to position [225, 0]
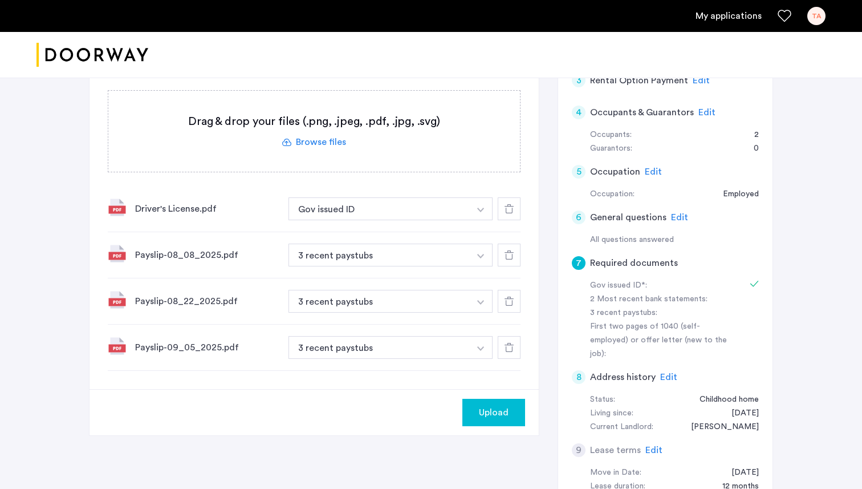
click at [317, 138] on label at bounding box center [314, 131] width 412 height 81
click at [0, 0] on input "file" at bounding box center [0, 0] width 0 height 0
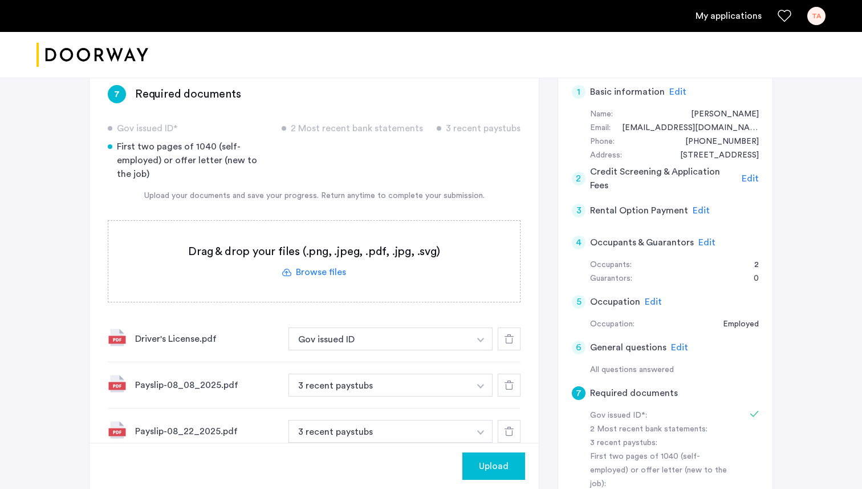
scroll to position [88, 0]
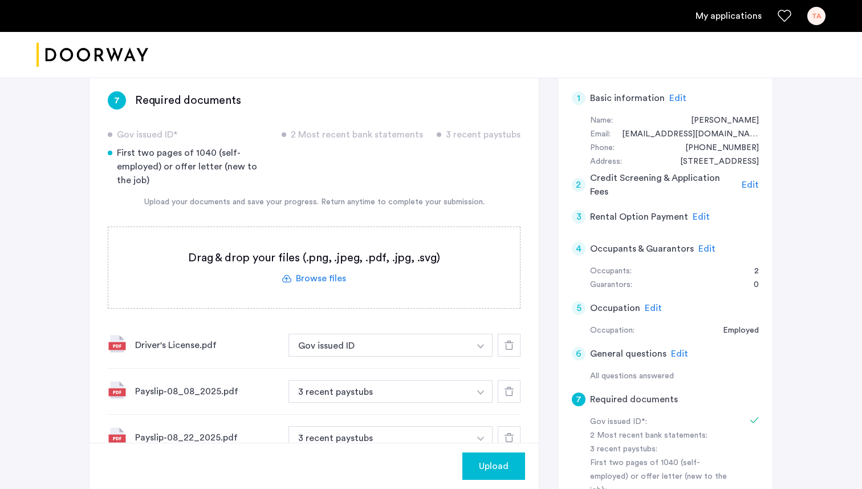
click at [356, 244] on label at bounding box center [314, 267] width 412 height 81
click at [0, 0] on input "file" at bounding box center [0, 0] width 0 height 0
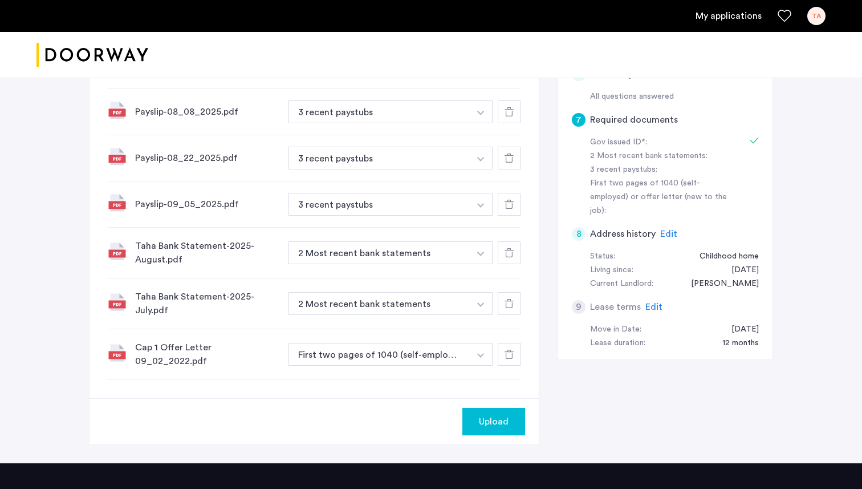
scroll to position [378, 0]
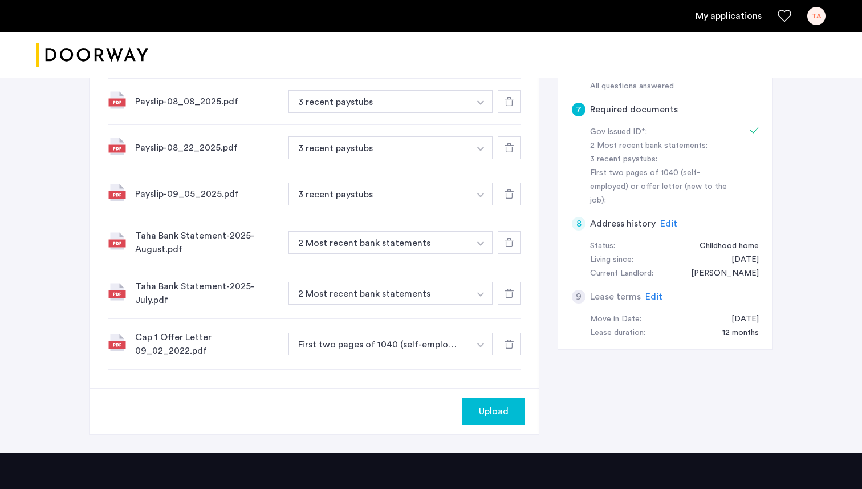
click at [487, 404] on span "Upload" at bounding box center [494, 411] width 30 height 14
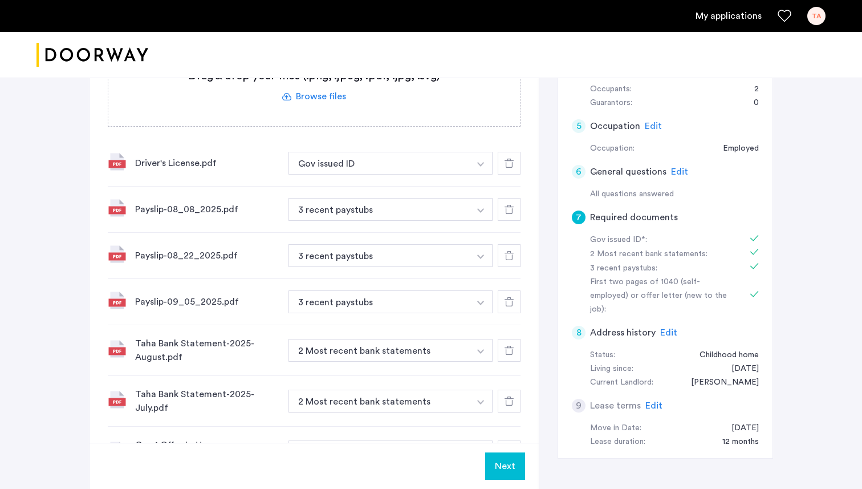
scroll to position [280, 0]
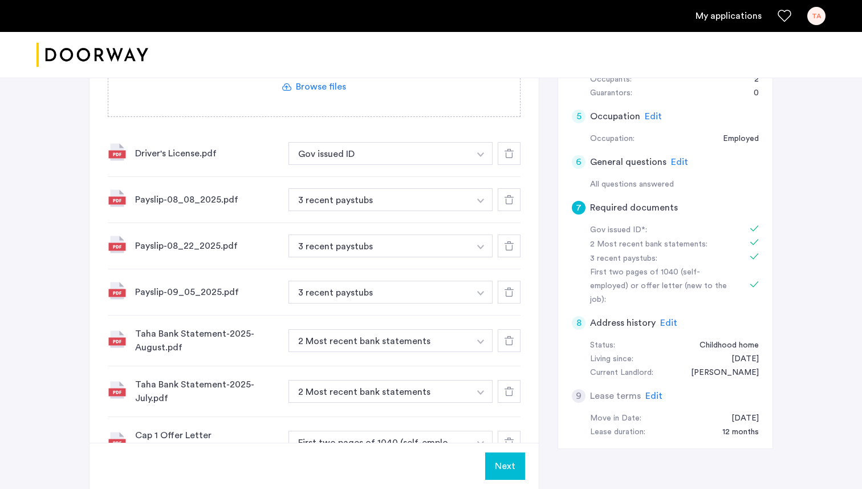
click at [505, 466] on button "Next" at bounding box center [505, 465] width 40 height 27
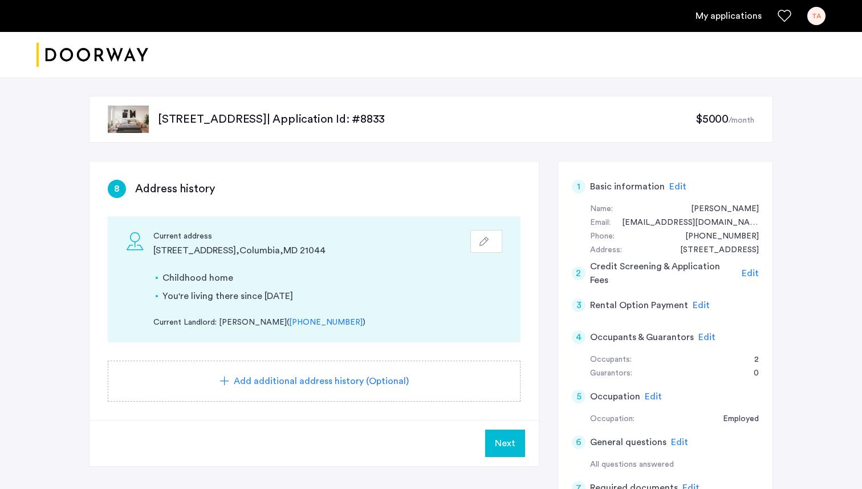
click at [481, 246] on button "button" at bounding box center [486, 241] width 32 height 23
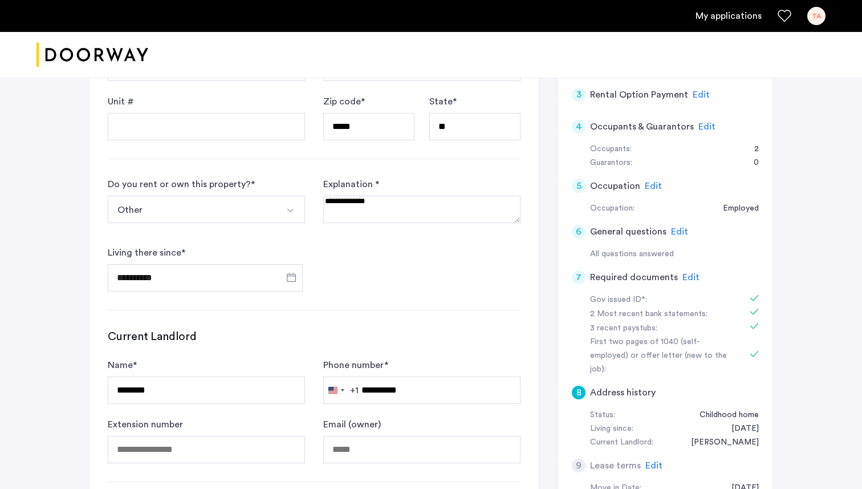
scroll to position [213, 0]
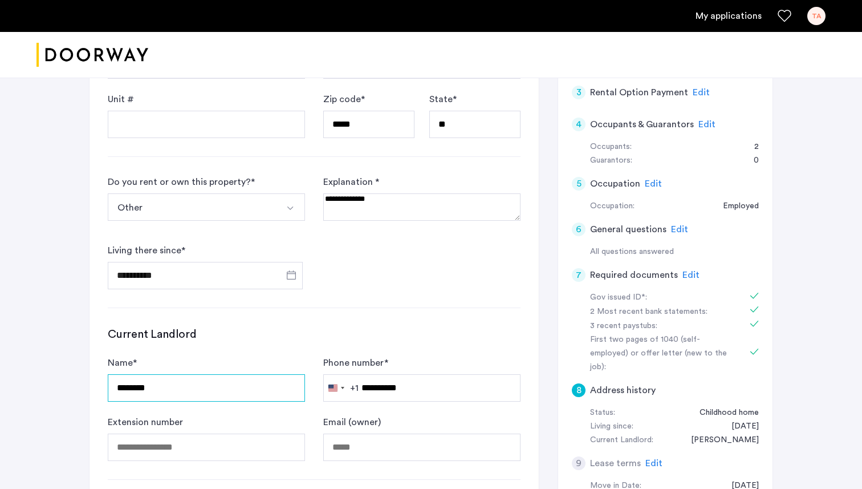
click at [137, 388] on input "********" at bounding box center [206, 387] width 197 height 27
click at [132, 388] on input "********" at bounding box center [206, 387] width 197 height 27
type input "**********"
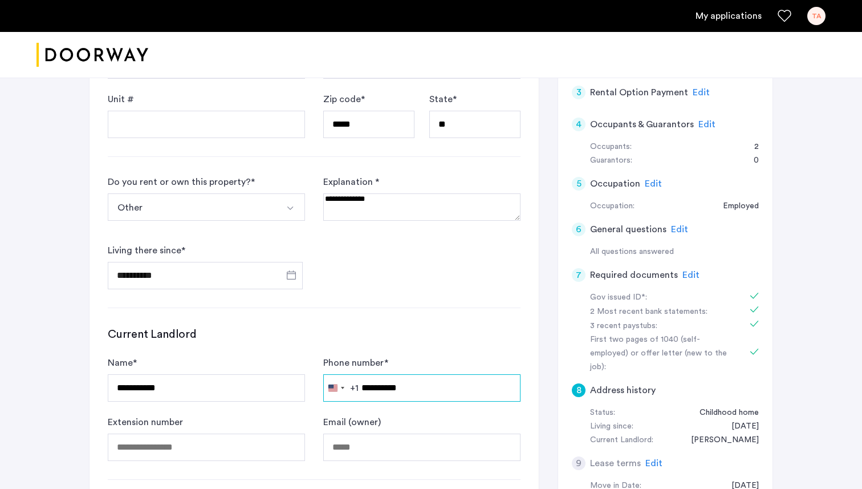
click at [371, 385] on input "**********" at bounding box center [421, 387] width 197 height 27
type input "**********"
click at [401, 332] on h3 "Current Landlord" at bounding box center [314, 334] width 413 height 16
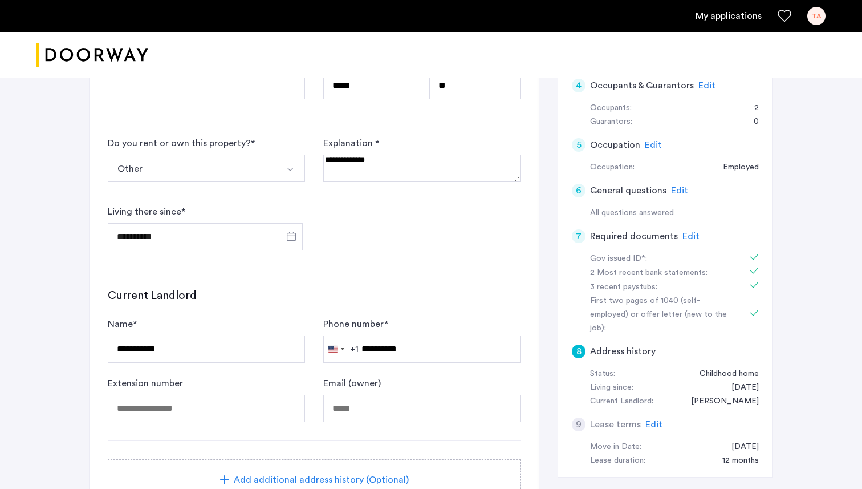
scroll to position [251, 0]
click at [246, 164] on button "Other" at bounding box center [193, 168] width 170 height 27
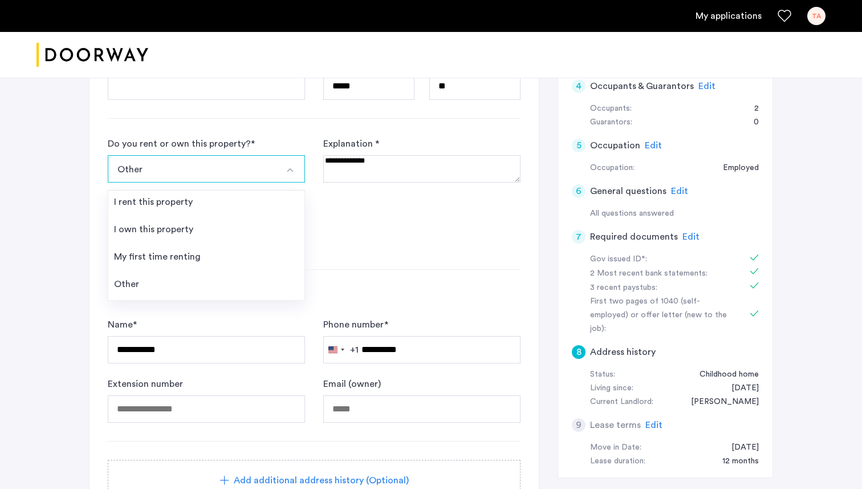
click at [324, 213] on div "**********" at bounding box center [314, 194] width 413 height 114
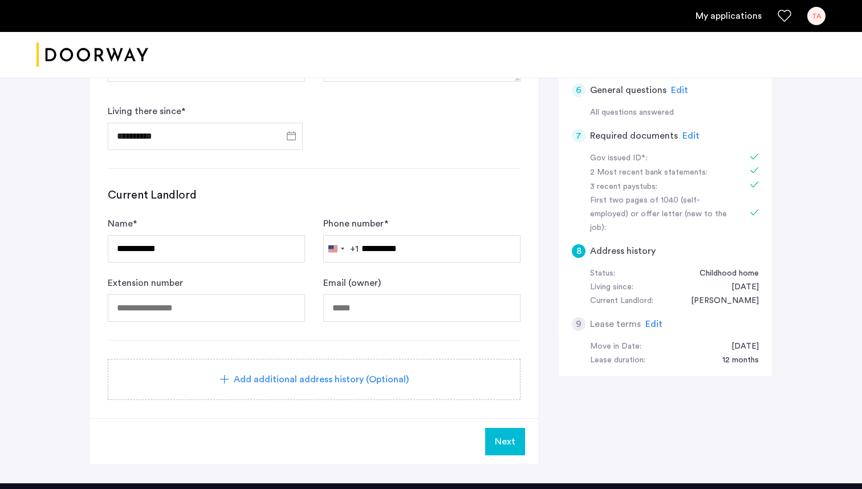
scroll to position [512, 0]
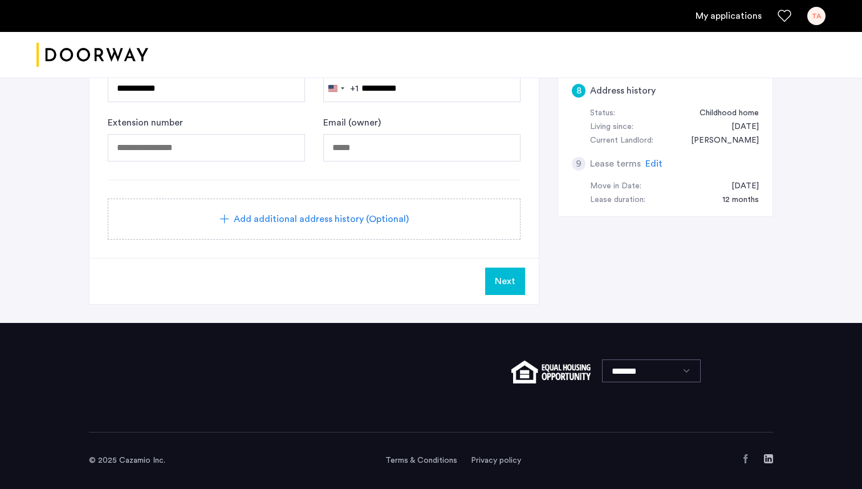
click at [501, 276] on span "Next" at bounding box center [505, 281] width 21 height 14
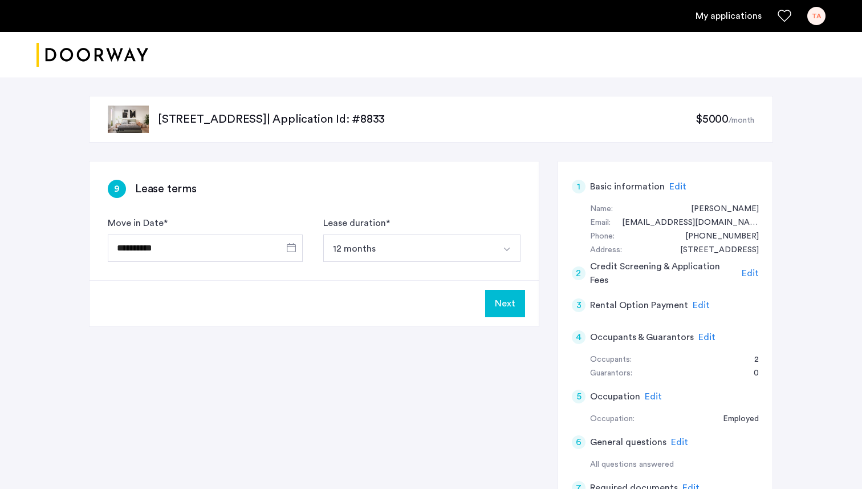
click at [356, 248] on button "12 months" at bounding box center [408, 247] width 170 height 27
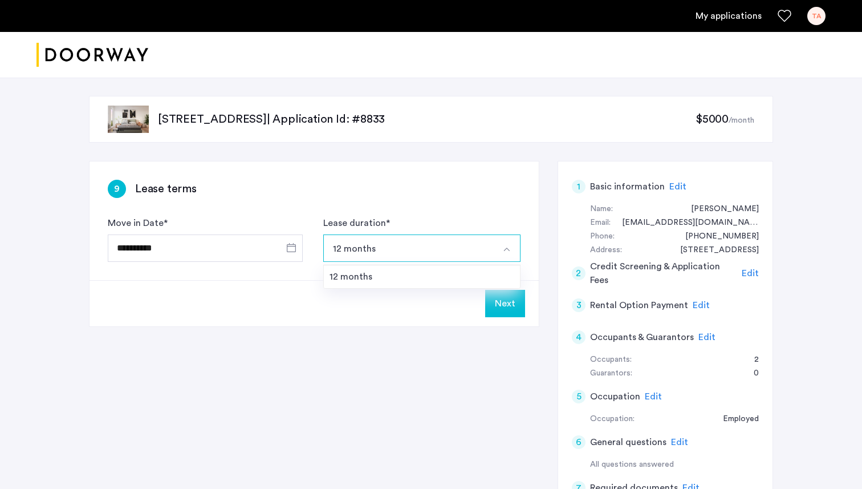
click at [356, 248] on button "12 months" at bounding box center [408, 247] width 170 height 27
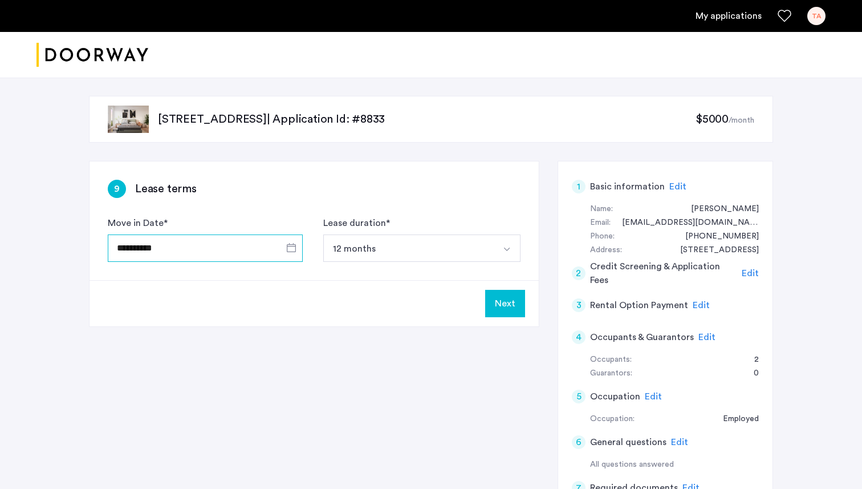
click at [247, 250] on input "**********" at bounding box center [205, 247] width 195 height 27
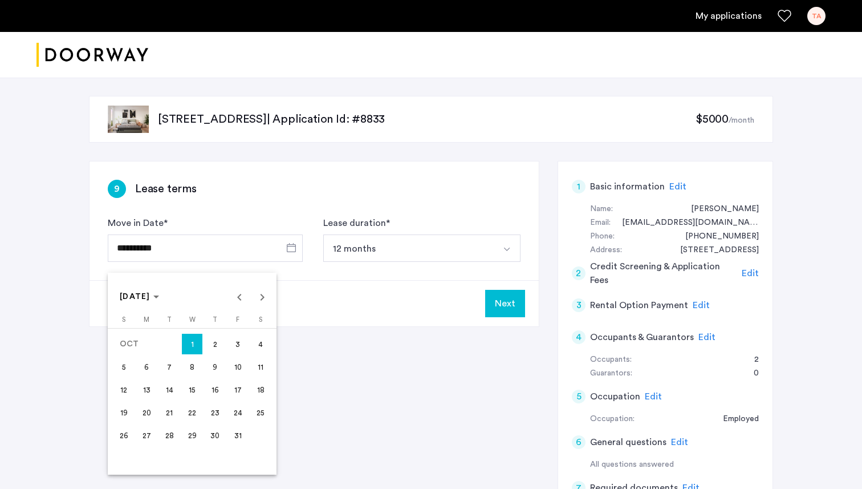
click at [246, 207] on div at bounding box center [431, 244] width 862 height 489
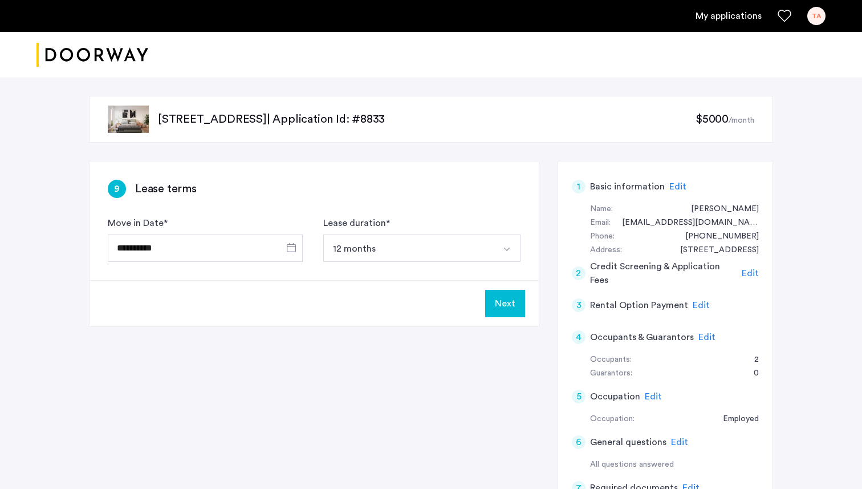
click at [507, 304] on button "Next" at bounding box center [505, 303] width 40 height 27
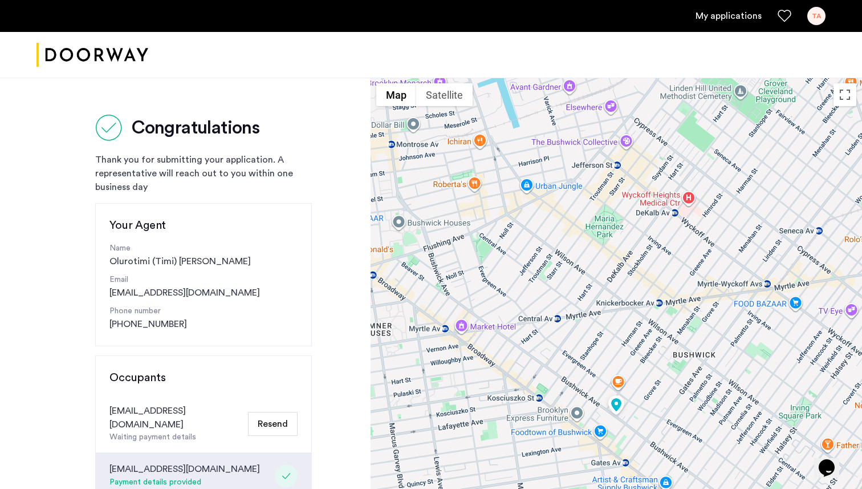
click at [733, 25] on ul "My applications TA" at bounding box center [430, 16] width 789 height 18
click at [736, 15] on link "My applications" at bounding box center [729, 16] width 66 height 14
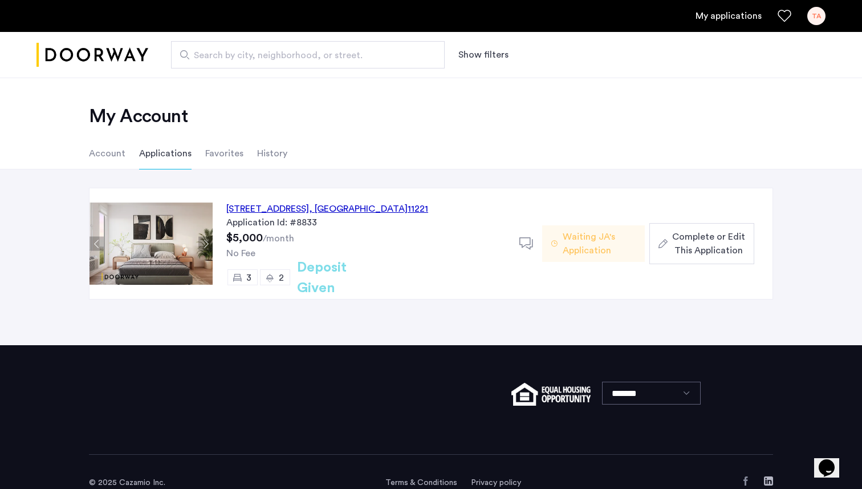
click at [590, 233] on span "Waiting JA's Application" at bounding box center [599, 243] width 73 height 27
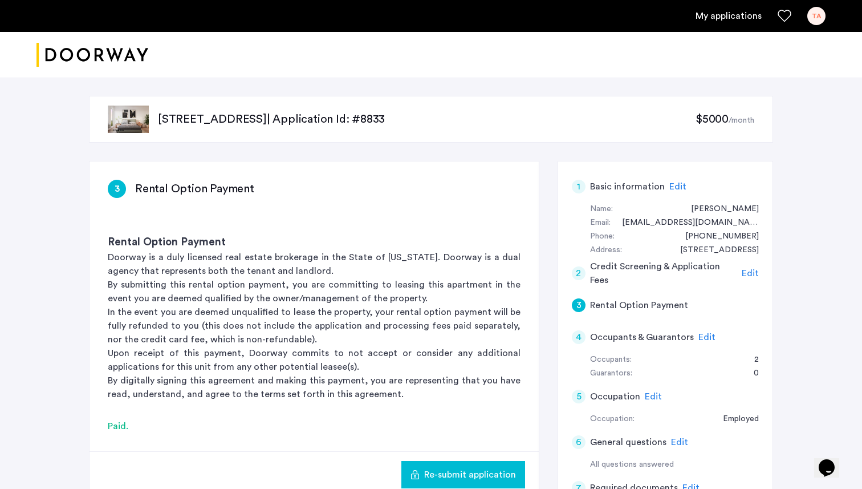
click at [786, 14] on icon "Favorites" at bounding box center [785, 16] width 14 height 14
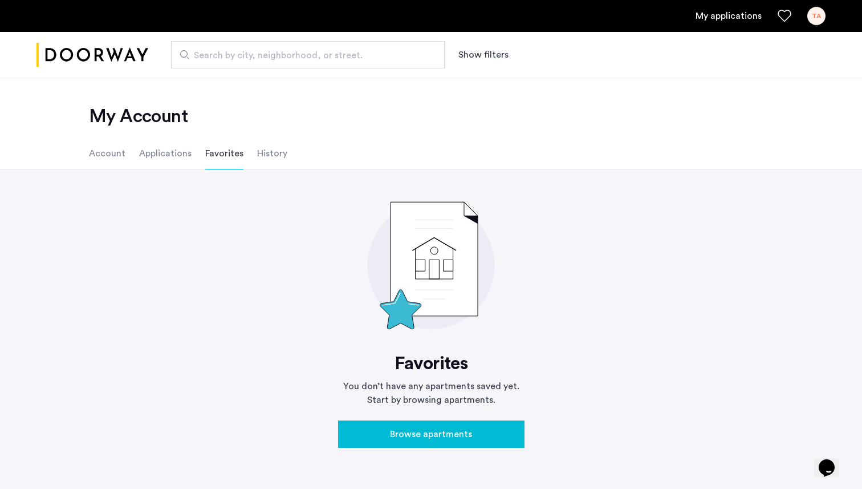
click at [731, 17] on link "My applications" at bounding box center [729, 16] width 66 height 14
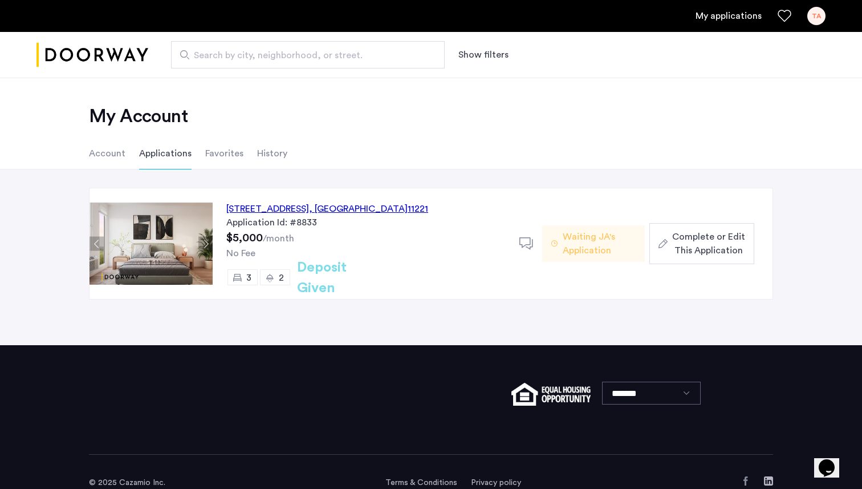
click at [530, 242] on use at bounding box center [526, 243] width 14 height 12
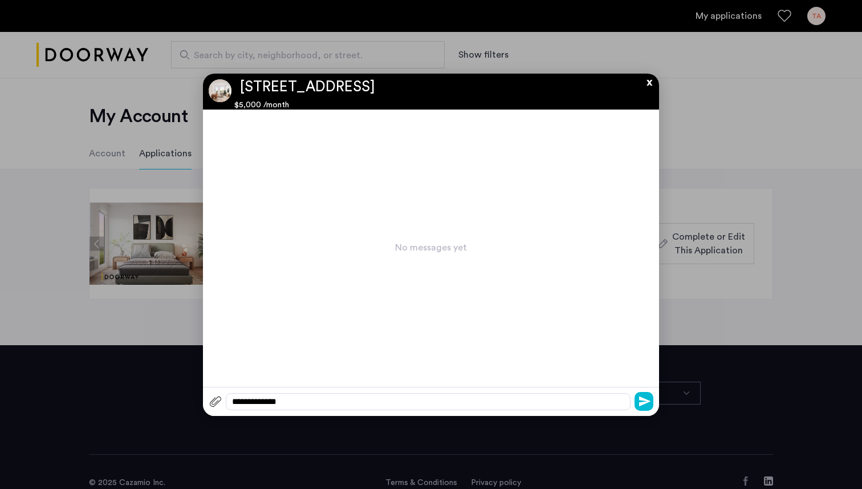
click at [648, 84] on button "x" at bounding box center [646, 80] width 17 height 13
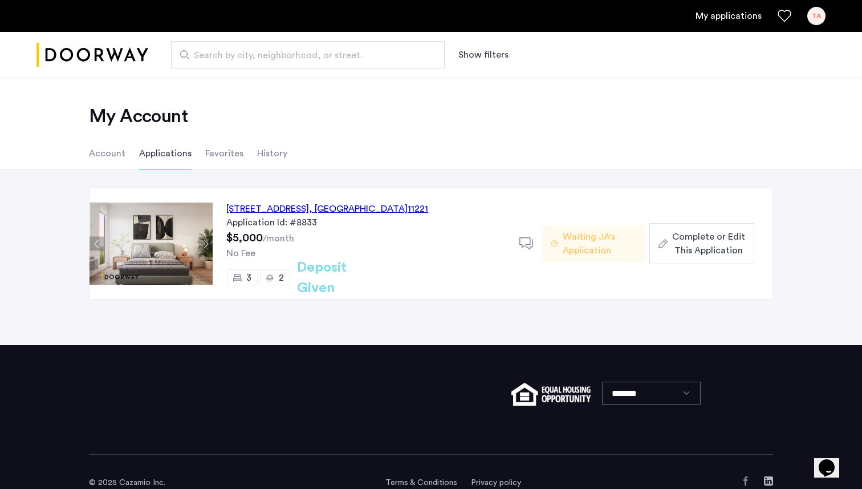
click at [238, 206] on div "972 Bushwick Avenue, Unit 8B, Brooklyn , NY 11221" at bounding box center [327, 209] width 202 height 14
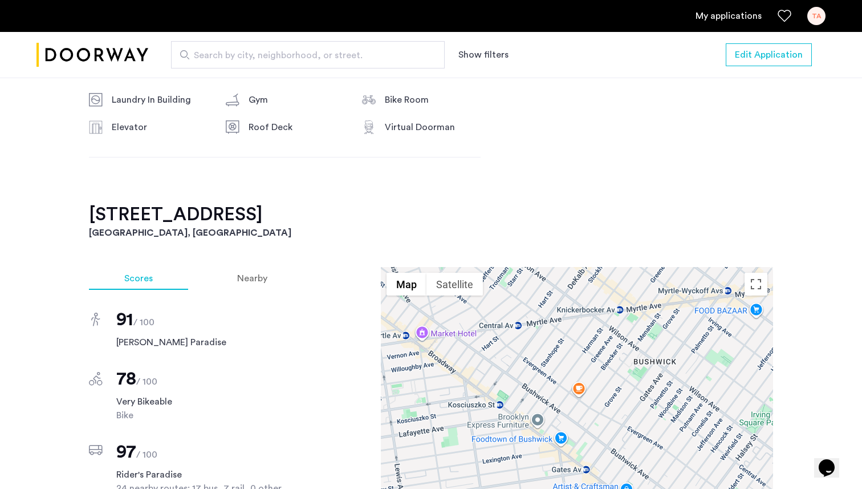
scroll to position [747, 0]
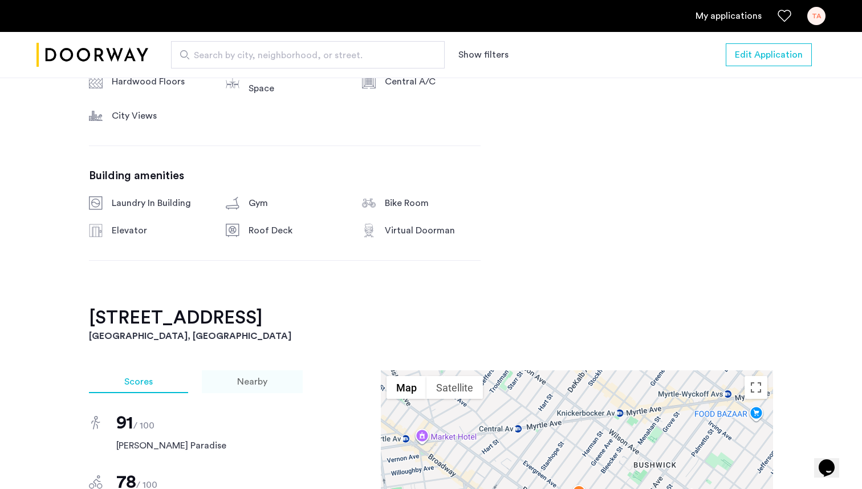
click at [257, 377] on span "Nearby" at bounding box center [252, 381] width 30 height 9
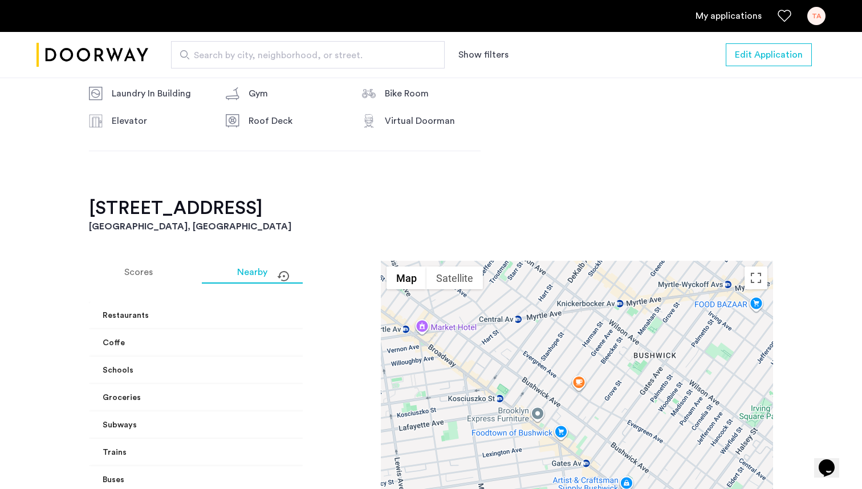
scroll to position [859, 0]
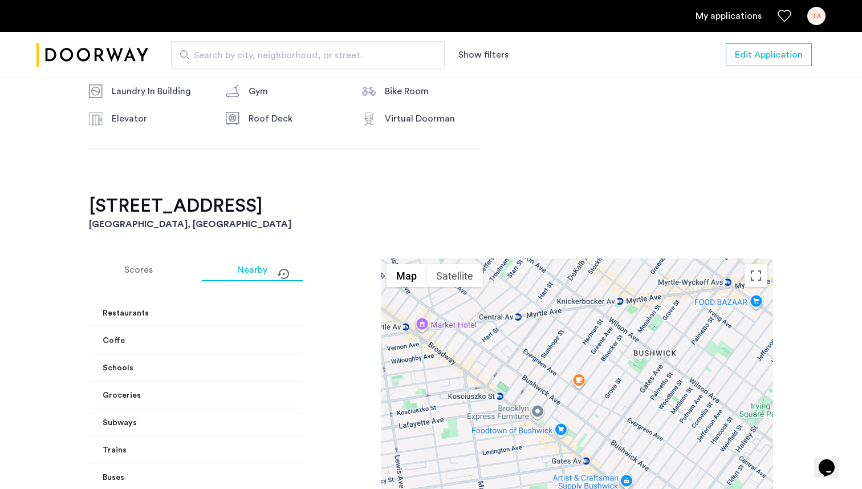
click at [254, 307] on mat-panel-title "Restaurants" at bounding box center [205, 313] width 204 height 12
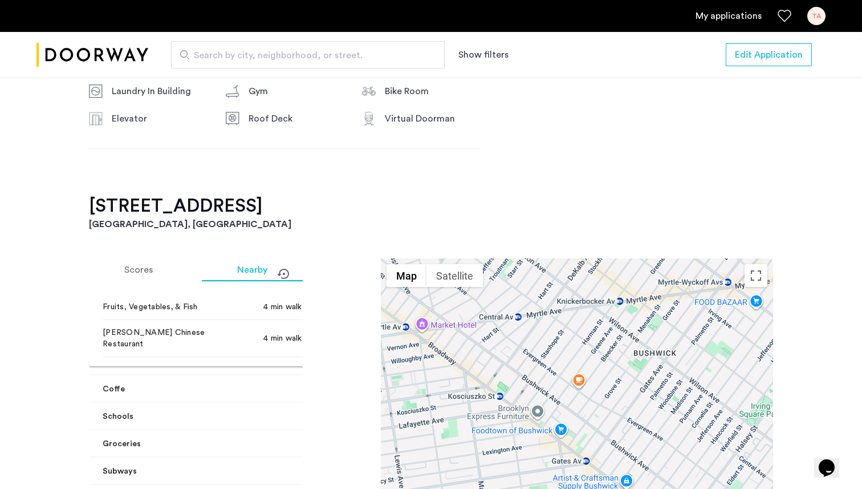
scroll to position [259, 0]
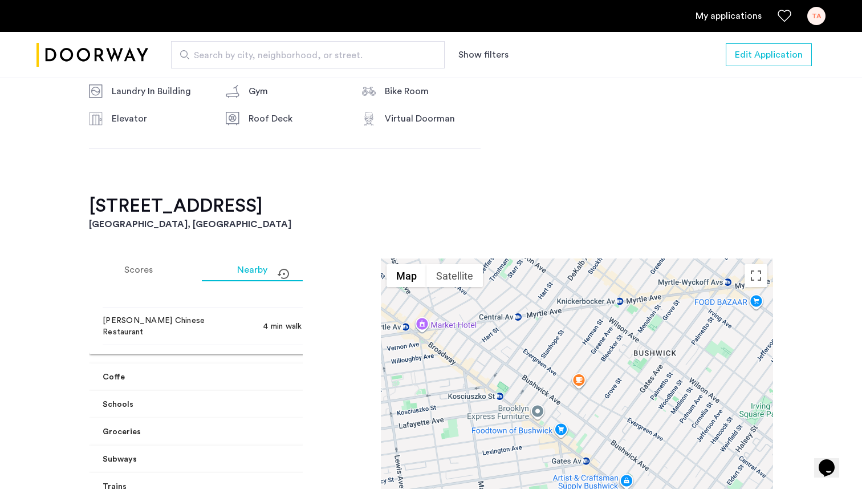
click at [240, 399] on mat-panel-title "Schools" at bounding box center [205, 405] width 204 height 12
click at [238, 412] on mat-panel-title "Schools" at bounding box center [205, 418] width 204 height 12
click at [234, 426] on mat-panel-title "Groceries" at bounding box center [205, 432] width 204 height 12
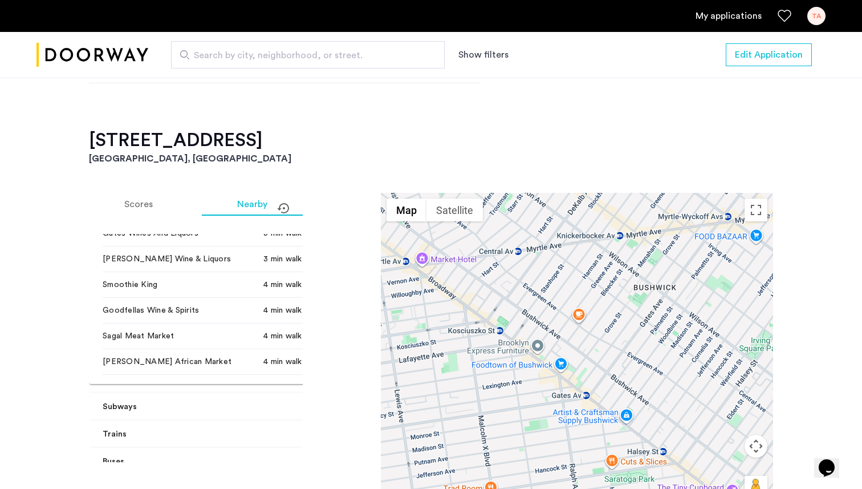
scroll to position [546, 0]
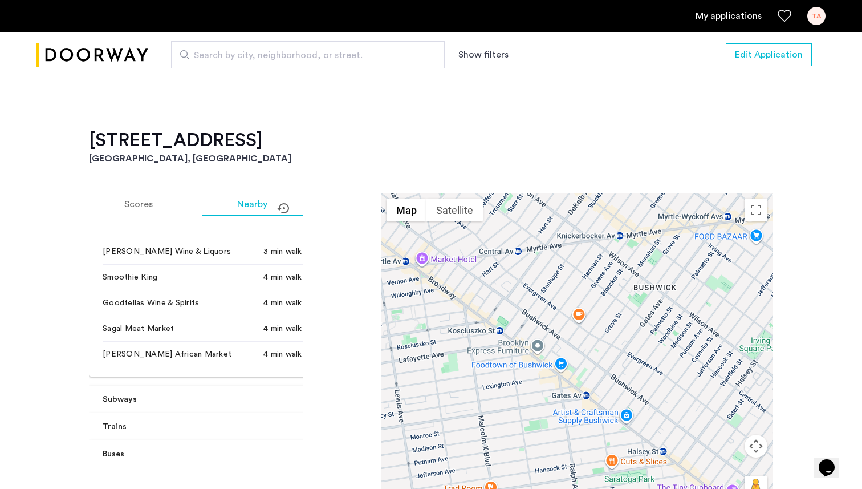
click at [243, 393] on mat-panel-title "Subways" at bounding box center [205, 399] width 204 height 12
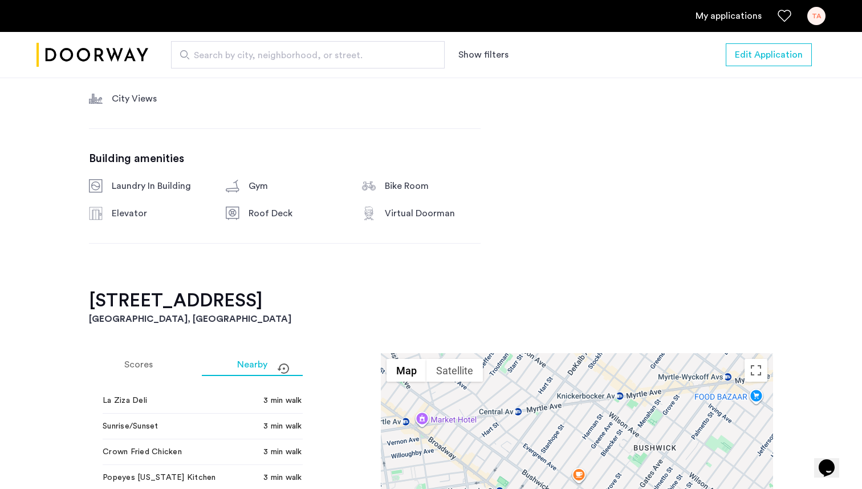
scroll to position [0, 0]
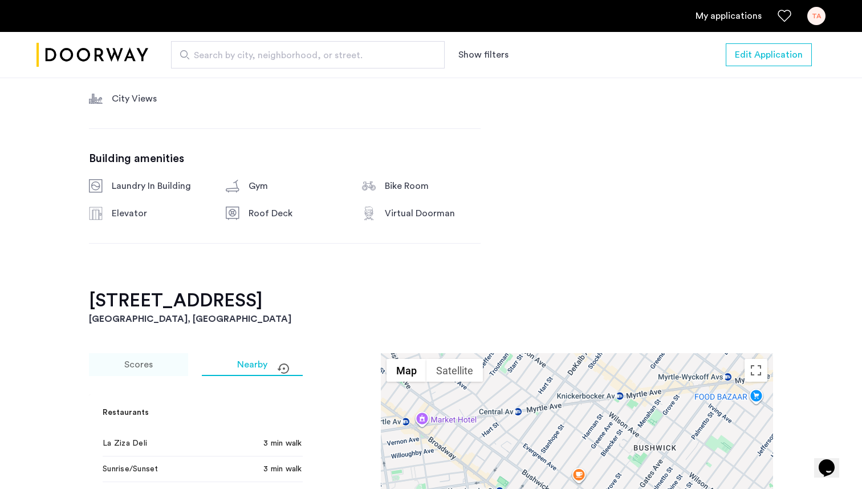
click at [136, 360] on span "Scores" at bounding box center [138, 364] width 29 height 9
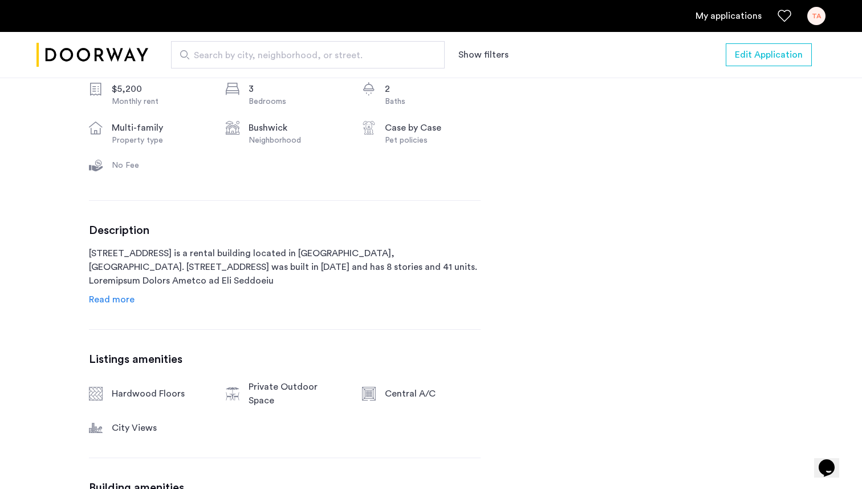
scroll to position [426, 0]
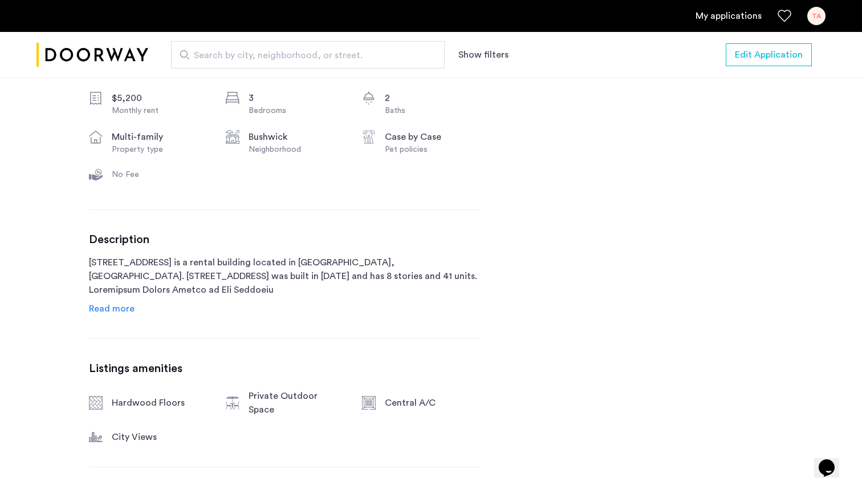
click at [119, 298] on div "Description 972 Bushwick Avenue is a rental building located in Brooklyn, NY. 9…" at bounding box center [285, 274] width 392 height 83
click at [117, 304] on span "Read more" at bounding box center [112, 308] width 46 height 9
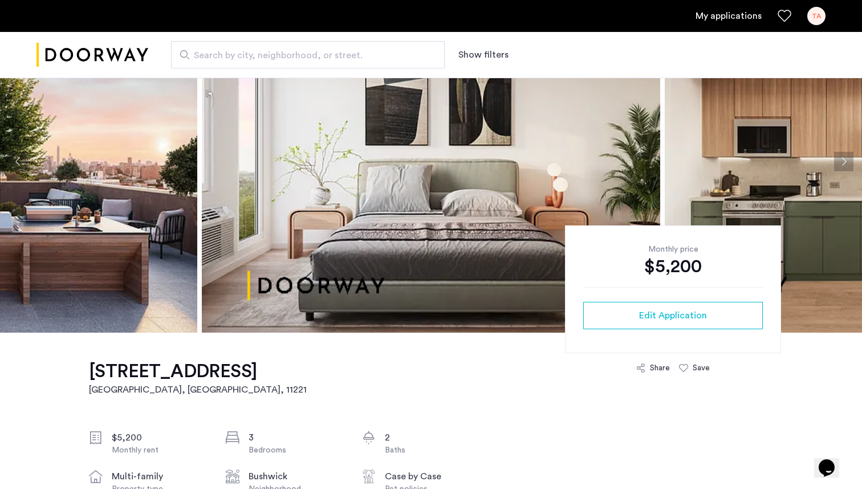
scroll to position [0, 0]
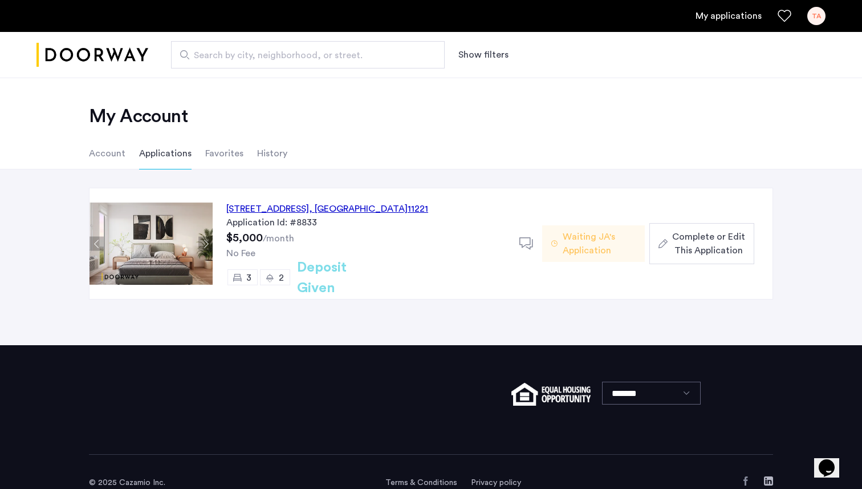
click at [337, 281] on h2 "Deposit Given" at bounding box center [342, 277] width 91 height 41
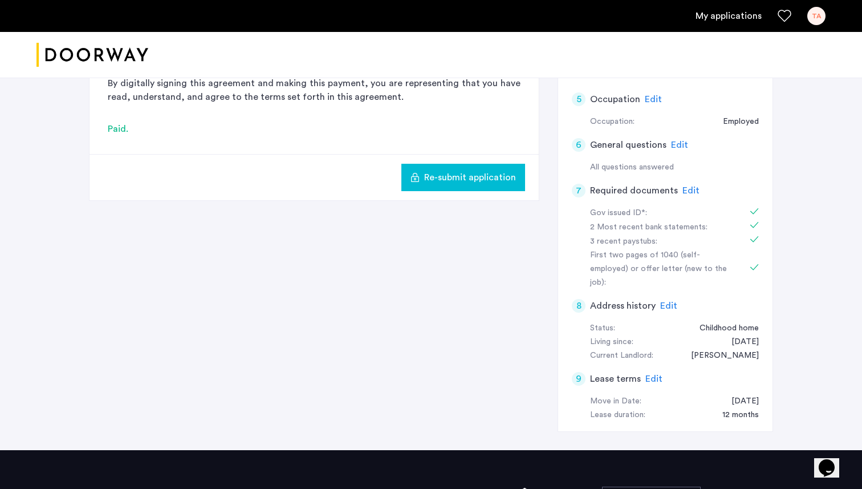
scroll to position [307, 0]
